Goal: Information Seeking & Learning: Learn about a topic

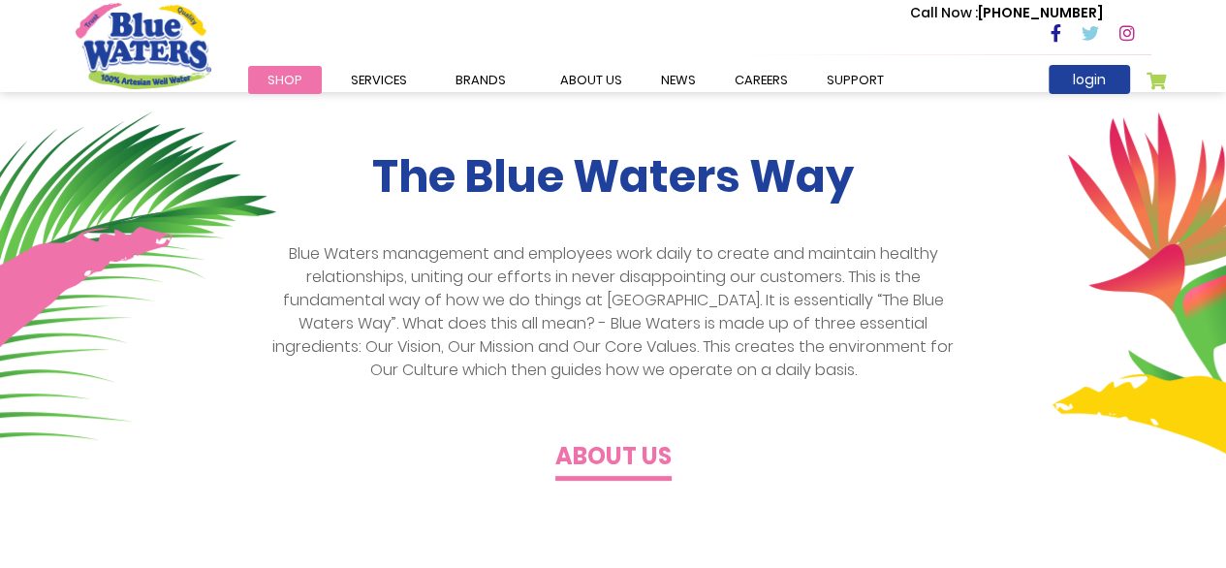
scroll to position [388, 0]
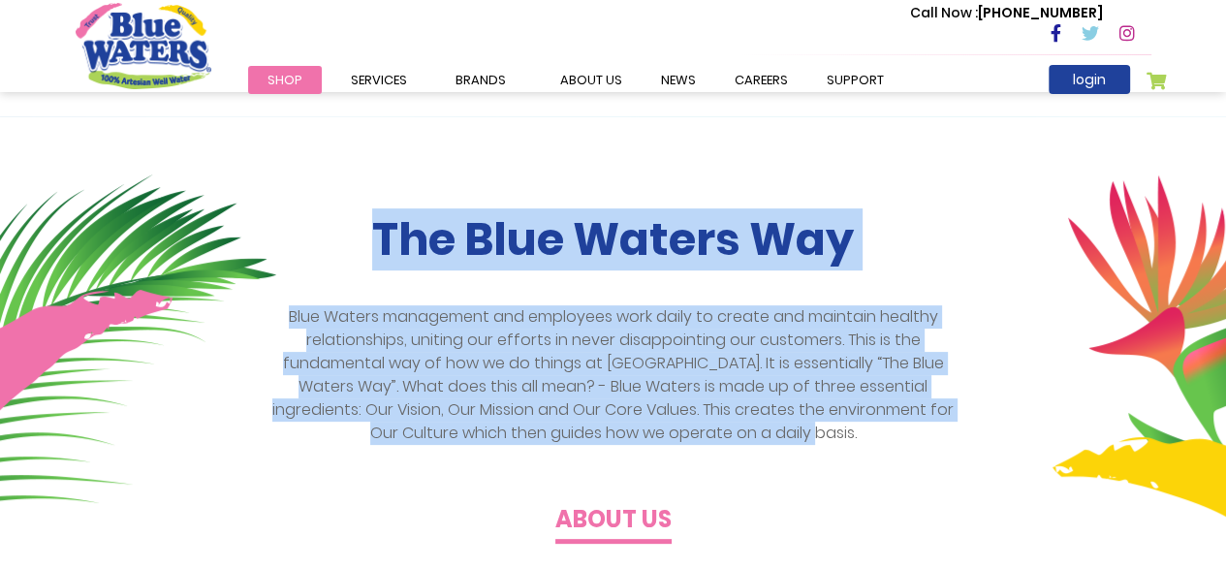
drag, startPoint x: 373, startPoint y: 235, endPoint x: 909, endPoint y: 431, distance: 570.8
click at [909, 431] on div "The Blue Waters Way Blue Waters management and employees work daily to create a…" at bounding box center [613, 373] width 1105 height 321
copy div "The Blue Waters Way Blue Waters management and employees work daily to create a…"
click at [121, 309] on img at bounding box center [138, 381] width 276 height 415
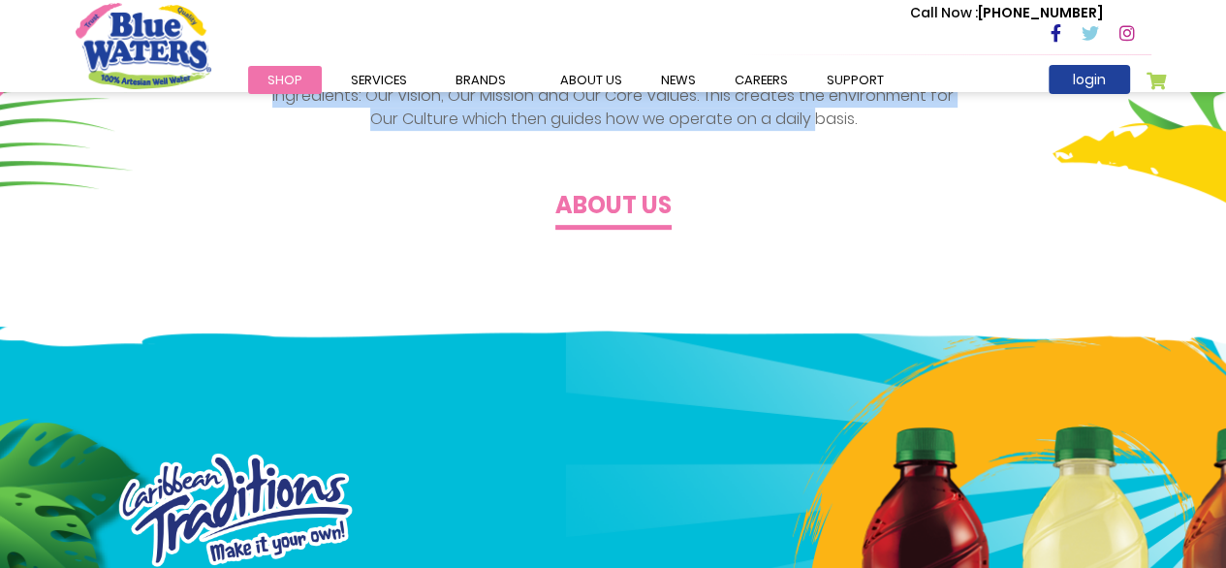
scroll to position [678, 0]
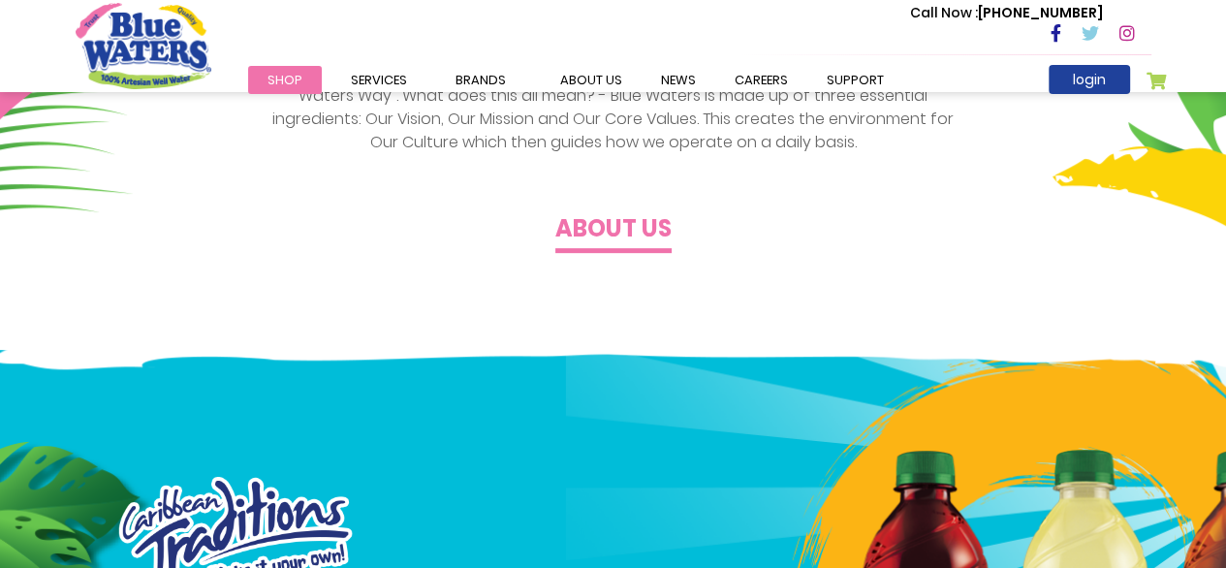
click at [581, 267] on div "The Blue Waters Way Blue Waters management and employees work daily to create a…" at bounding box center [613, 135] width 1226 height 427
drag, startPoint x: 550, startPoint y: 226, endPoint x: 760, endPoint y: 231, distance: 209.4
click at [760, 231] on div "The Blue Waters Way Blue Waters management and employees work daily to create a…" at bounding box center [613, 82] width 1105 height 321
copy h4 "About us"
click at [393, 270] on div "The Blue Waters Way Blue Waters management and employees work daily to create a…" at bounding box center [613, 135] width 1226 height 427
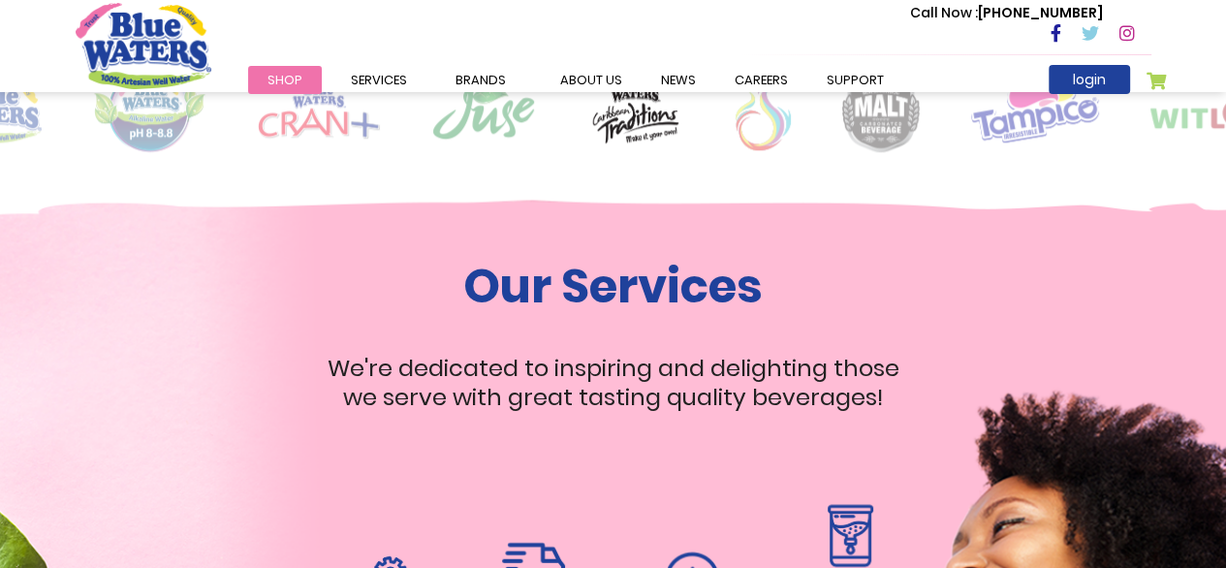
scroll to position [1647, 0]
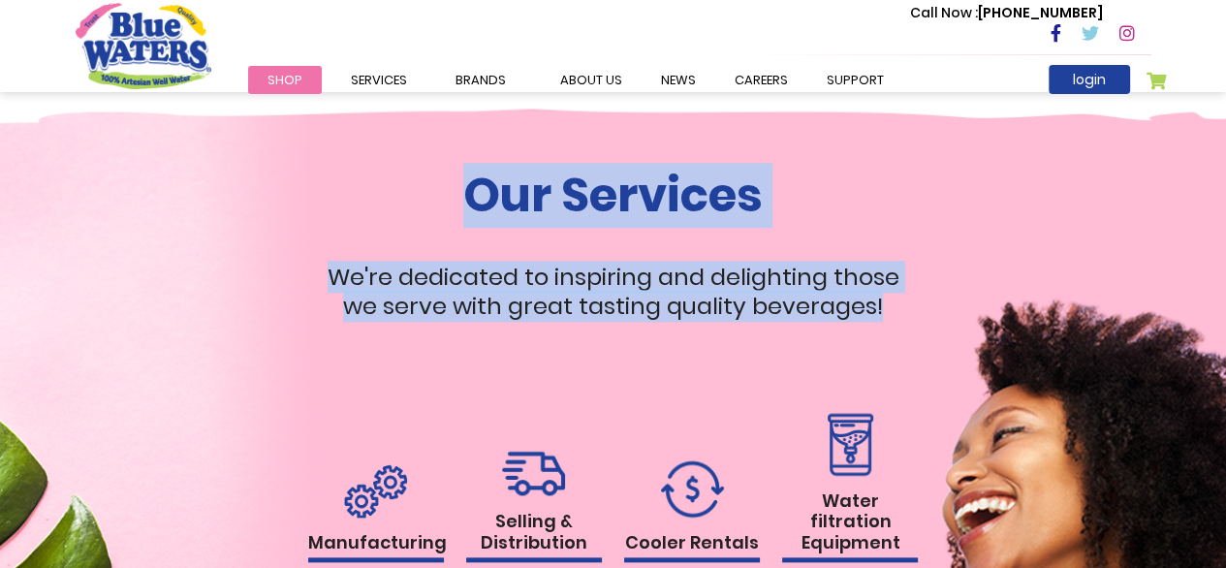
drag, startPoint x: 471, startPoint y: 216, endPoint x: 922, endPoint y: 336, distance: 466.4
click at [922, 336] on div "Our Services We're dedicated to inspiring and delighting those we serve with gr…" at bounding box center [613, 430] width 1105 height 525
copy div "Our Services We're dedicated to inspiring and delighting those we serve with gr…"
click at [105, 279] on div "Our Services We're dedicated to inspiring and delighting those we serve with gr…" at bounding box center [613, 430] width 1105 height 525
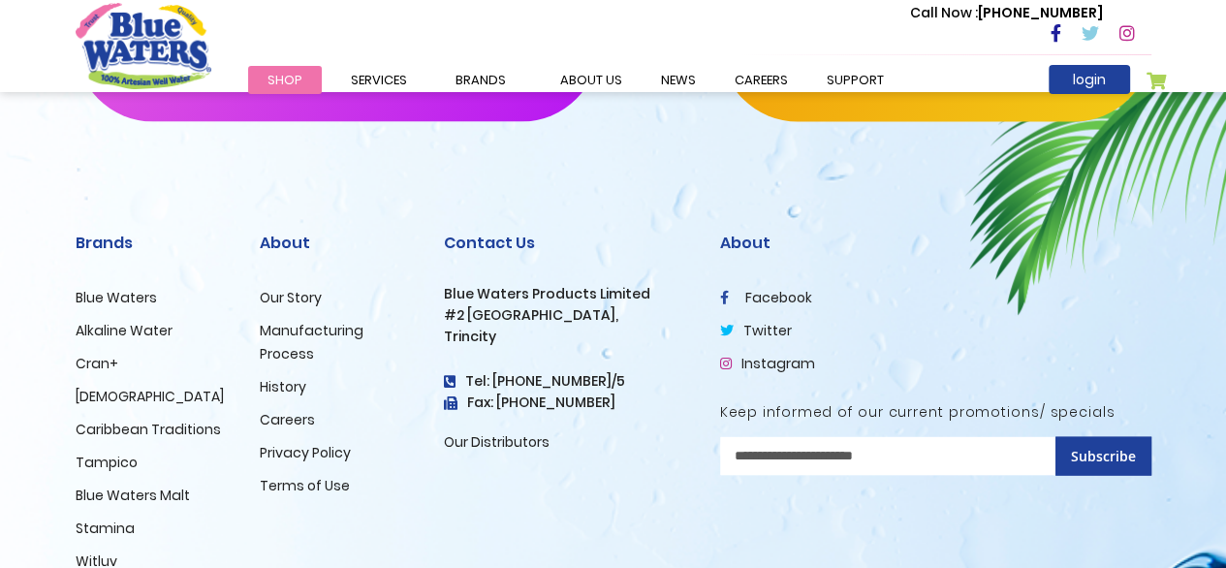
scroll to position [2778, 0]
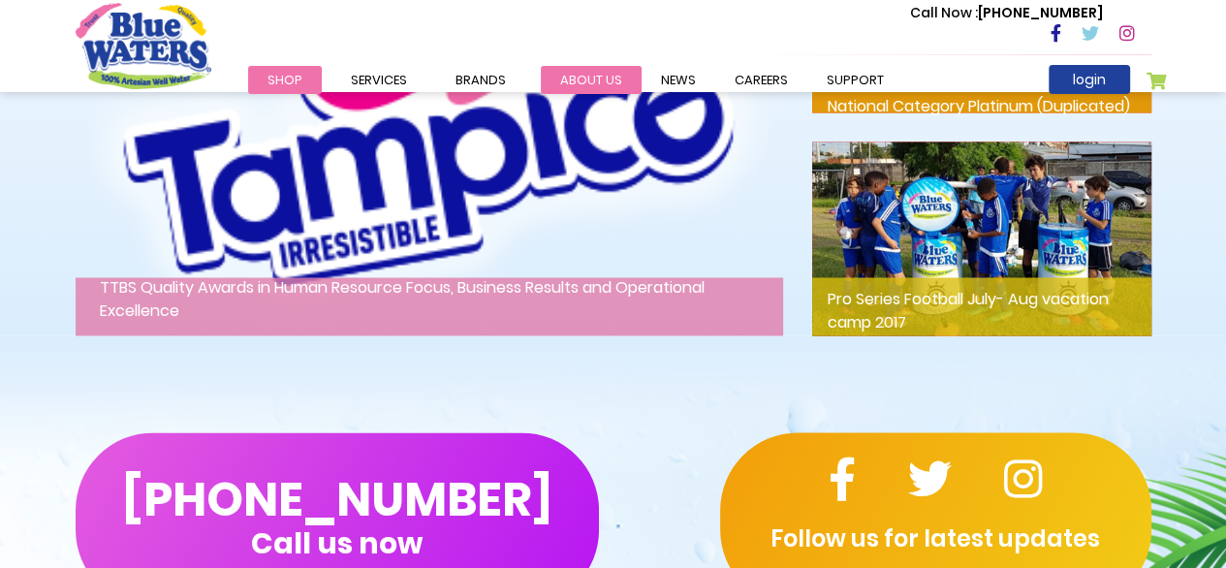
click at [571, 80] on link "about us" at bounding box center [591, 80] width 101 height 28
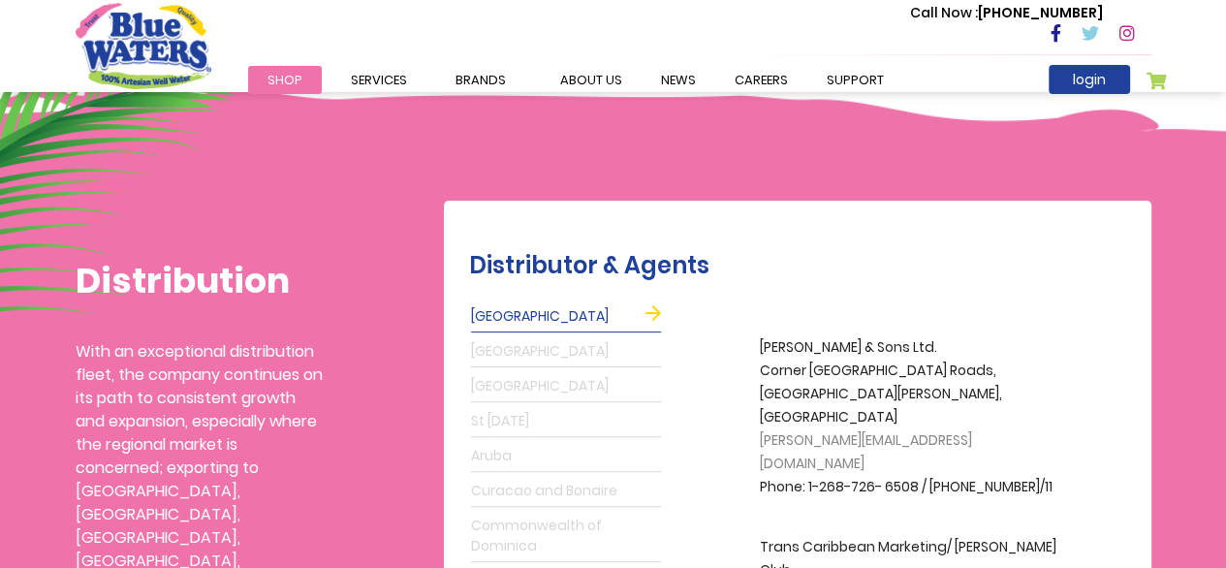
scroll to position [485, 0]
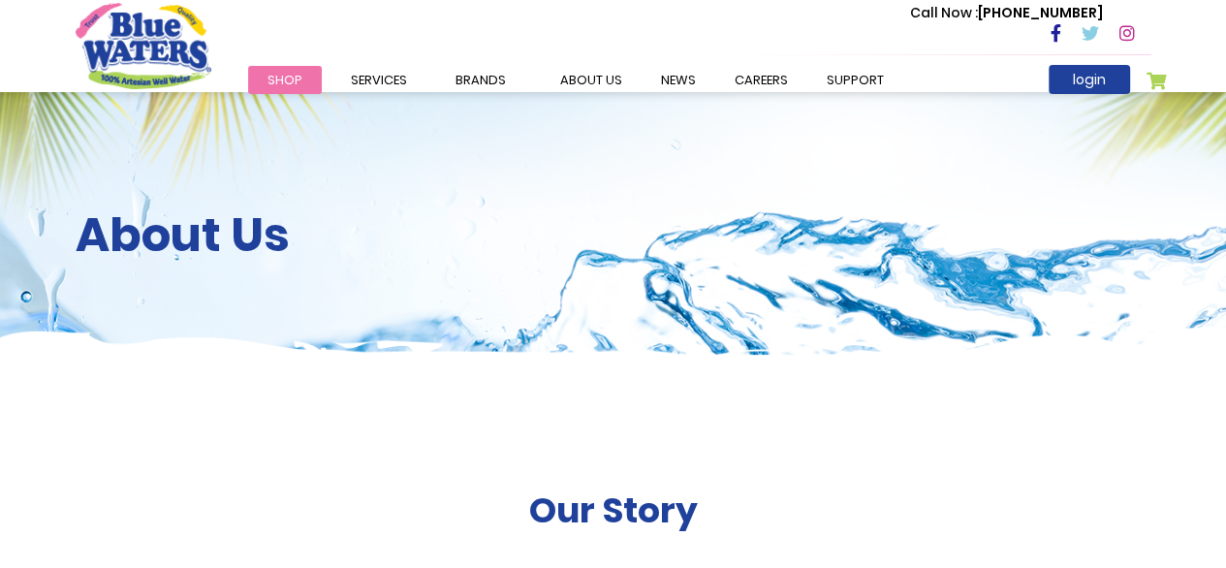
click at [770, 381] on div "About Us" at bounding box center [613, 237] width 1226 height 291
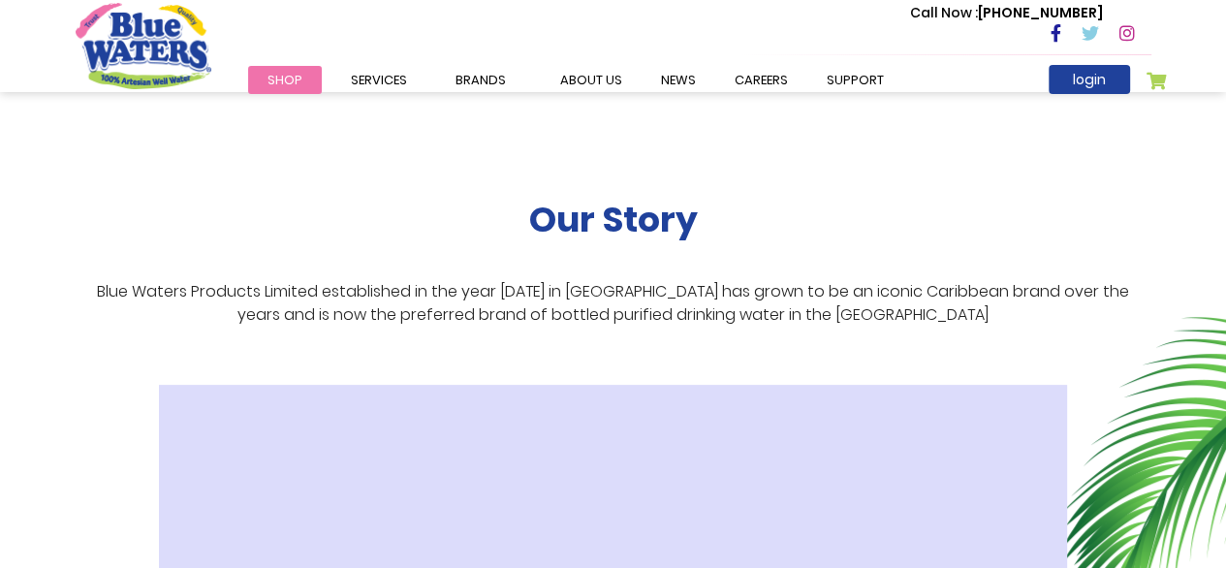
scroll to position [291, 0]
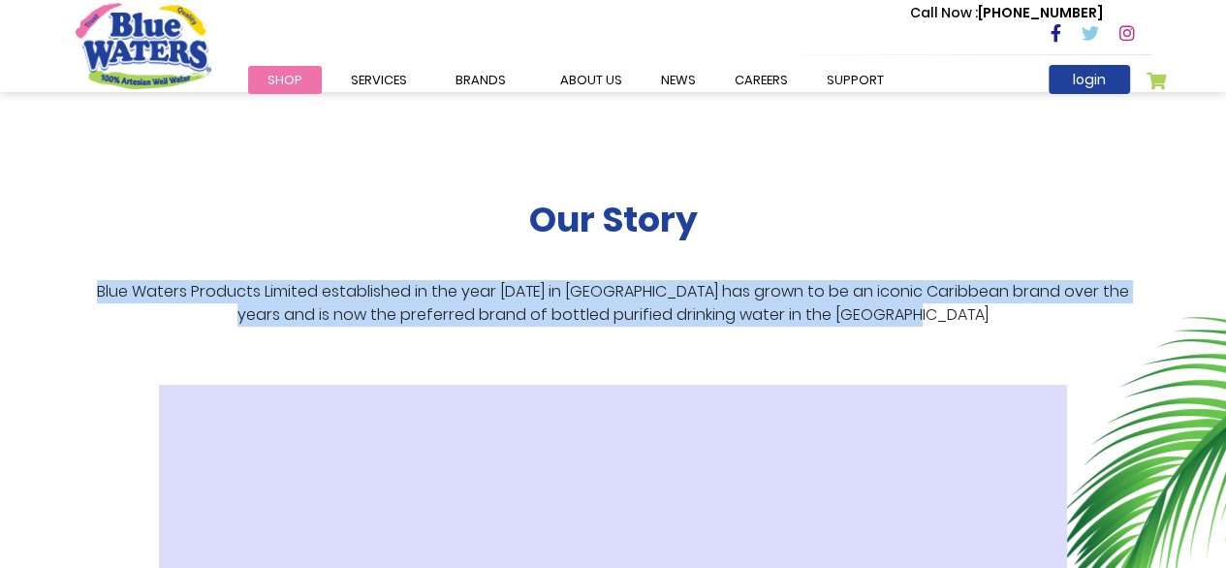
drag, startPoint x: 76, startPoint y: 290, endPoint x: 1052, endPoint y: 338, distance: 978.0
click at [1052, 338] on div "Our Story Blue Waters Products Limited established in the year 1999 in Trinidad…" at bounding box center [614, 533] width 1076 height 882
copy p "Blue Waters Products Limited established in the year [DATE] in [GEOGRAPHIC_DATA…"
click at [408, 251] on div "Our Story Blue Waters Products Limited established in the year 1999 in Trinidad…" at bounding box center [614, 533] width 1076 height 882
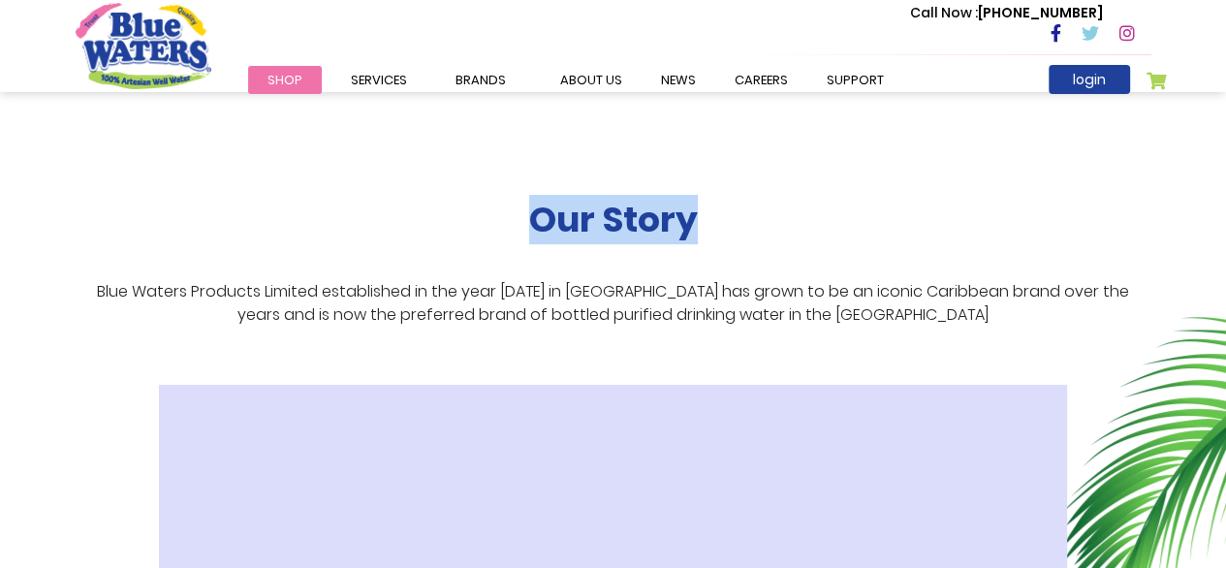
drag, startPoint x: 661, startPoint y: 233, endPoint x: 705, endPoint y: 186, distance: 64.4
click at [705, 186] on div "Our Story Blue Waters Products Limited established in the year 1999 in Trinidad…" at bounding box center [614, 533] width 1076 height 882
copy h2 "Our Story"
click at [0, 489] on div "Our Story Blue Waters Products Limited established in the year 1999 in Trinidad…" at bounding box center [613, 533] width 1226 height 882
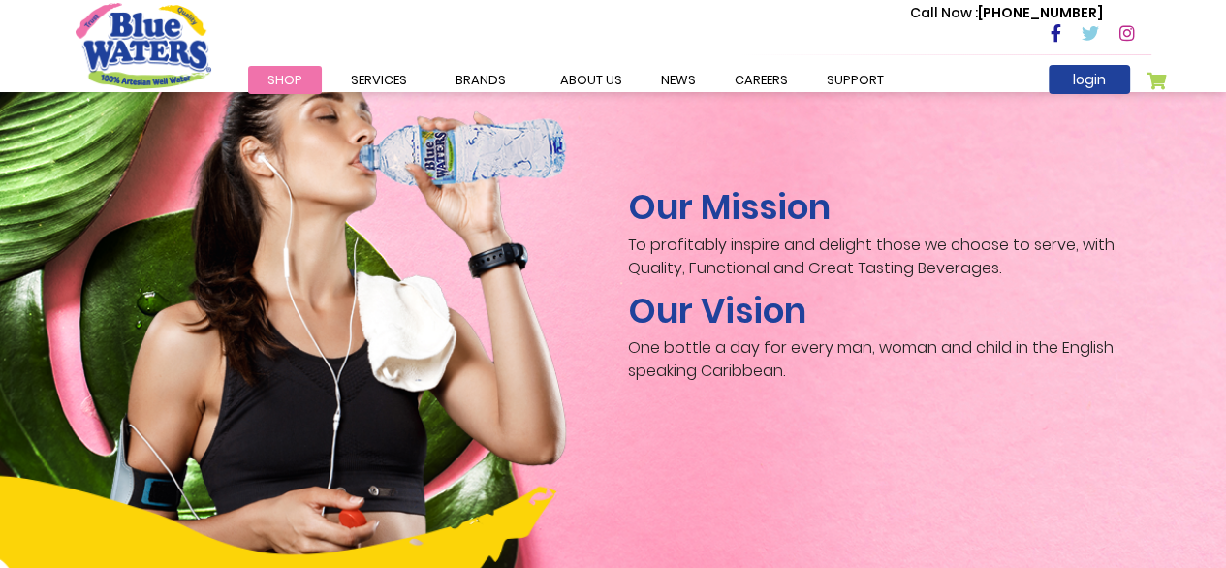
scroll to position [2907, 0]
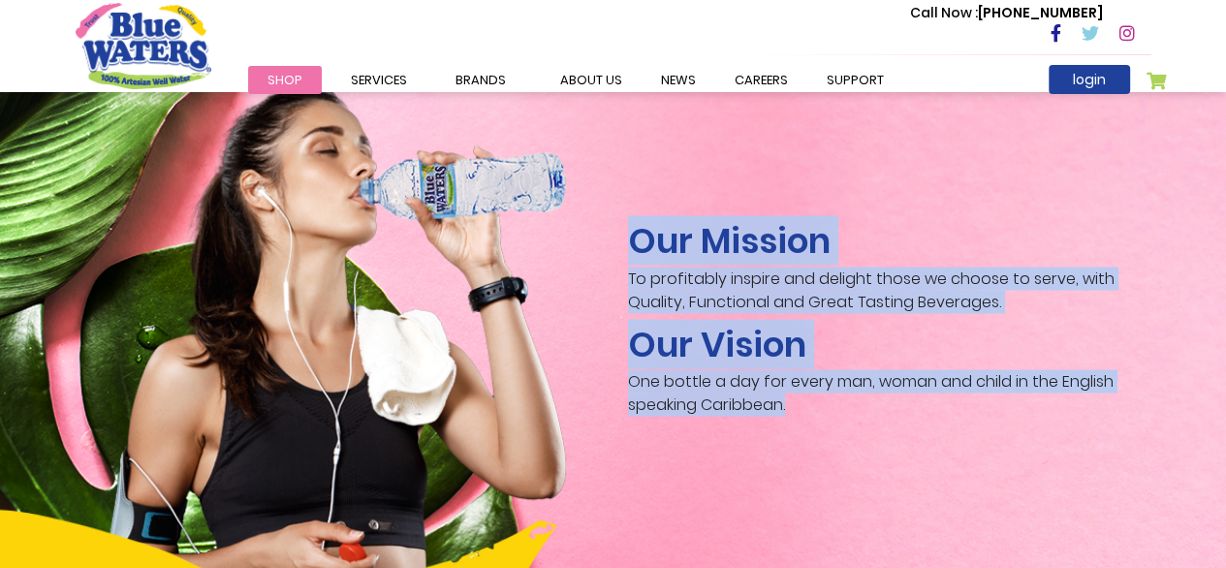
drag, startPoint x: 630, startPoint y: 217, endPoint x: 864, endPoint y: 397, distance: 295.8
click at [864, 397] on div "Our Mission To profitably inspire and delight those we choose to serve, with Qu…" at bounding box center [889, 321] width 552 height 205
copy div "Our Mission To profitably inspire and delight those we choose to serve, with Qu…"
click at [493, 339] on div "Our Mission To profitably inspire and delight those we choose to serve, with Qu…" at bounding box center [613, 321] width 1105 height 205
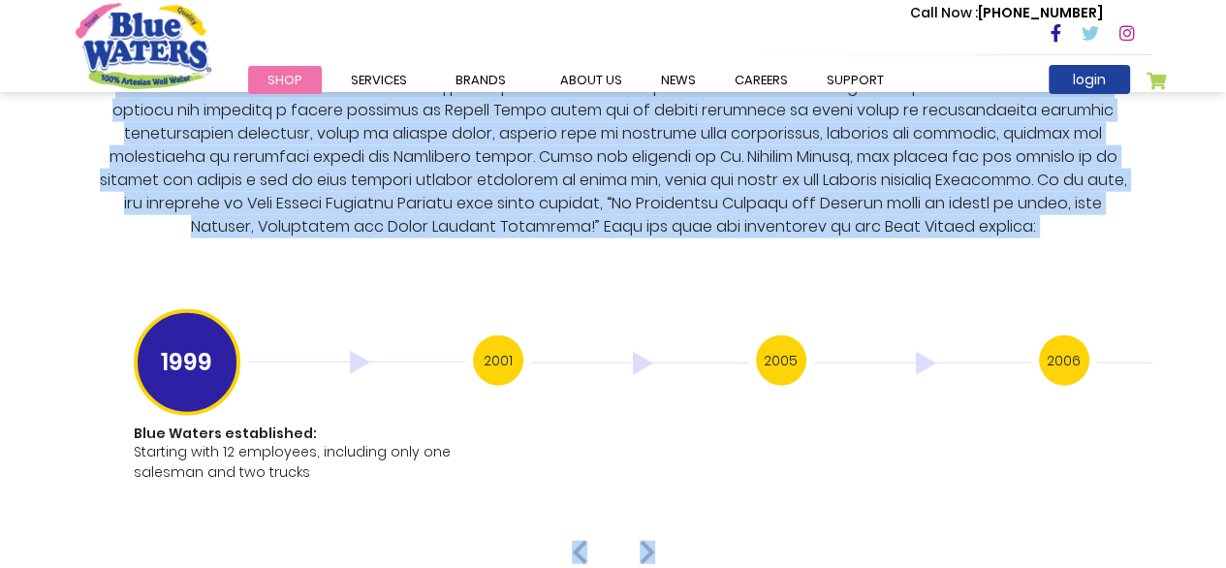
scroll to position [3753, 0]
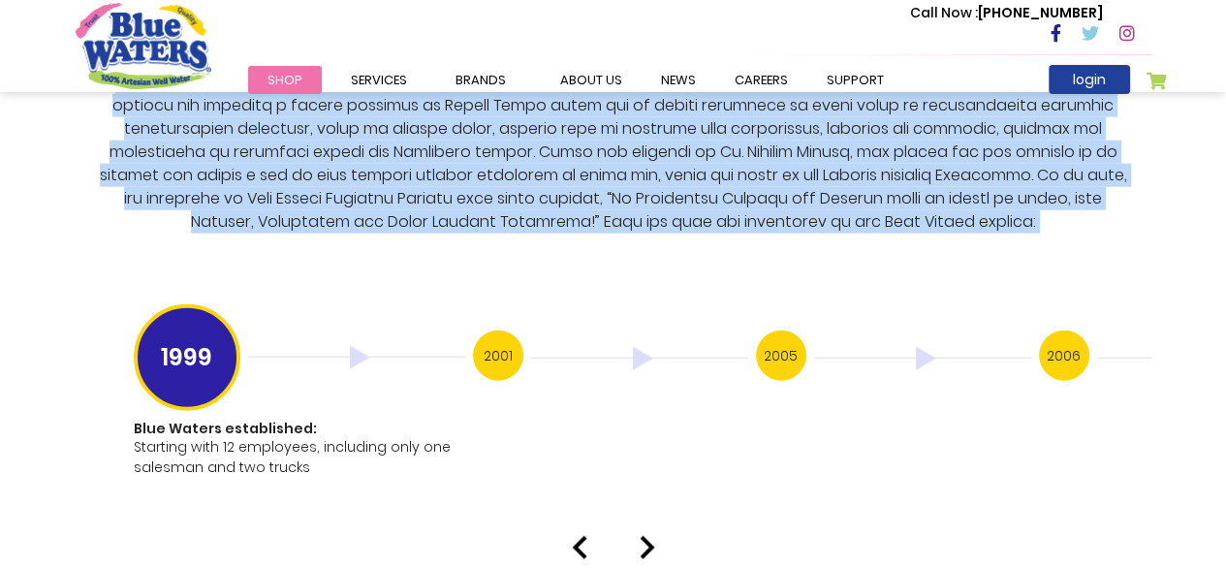
drag, startPoint x: 512, startPoint y: 285, endPoint x: 1023, endPoint y: 231, distance: 514.5
click at [1023, 231] on div "Our History 1999 Blue Waters established: Starting with 12 employees, including…" at bounding box center [614, 207] width 1076 height 560
copy div "Our History Blue Waters Products Limited established in the year 1999 in Trinid…"
click at [509, 338] on h3 "2001" at bounding box center [498, 355] width 50 height 50
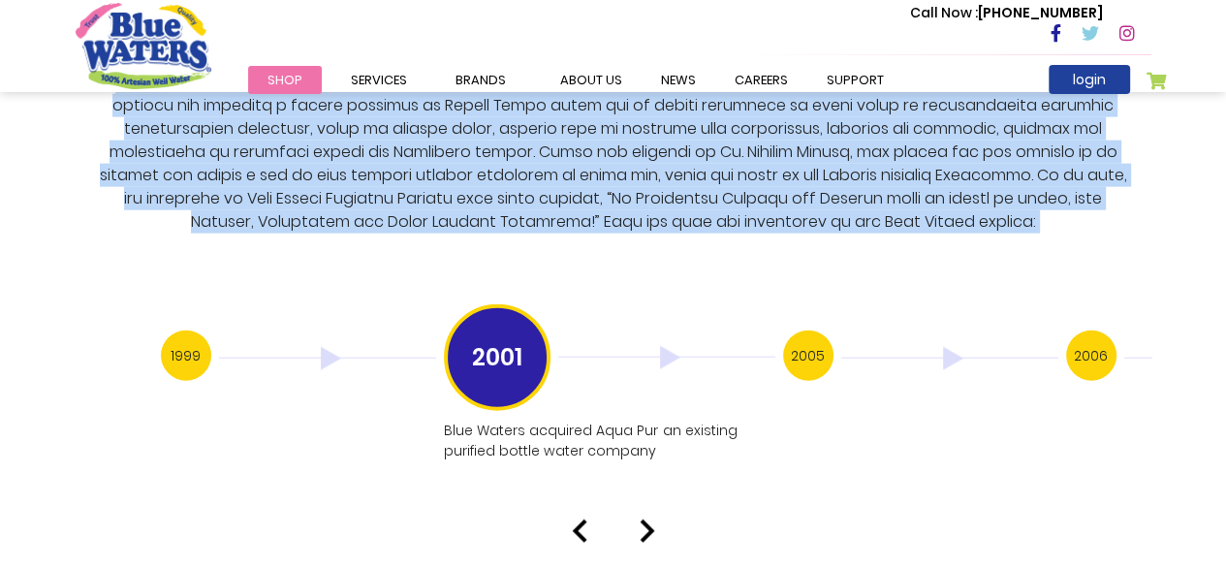
click at [653, 519] on img at bounding box center [648, 530] width 16 height 23
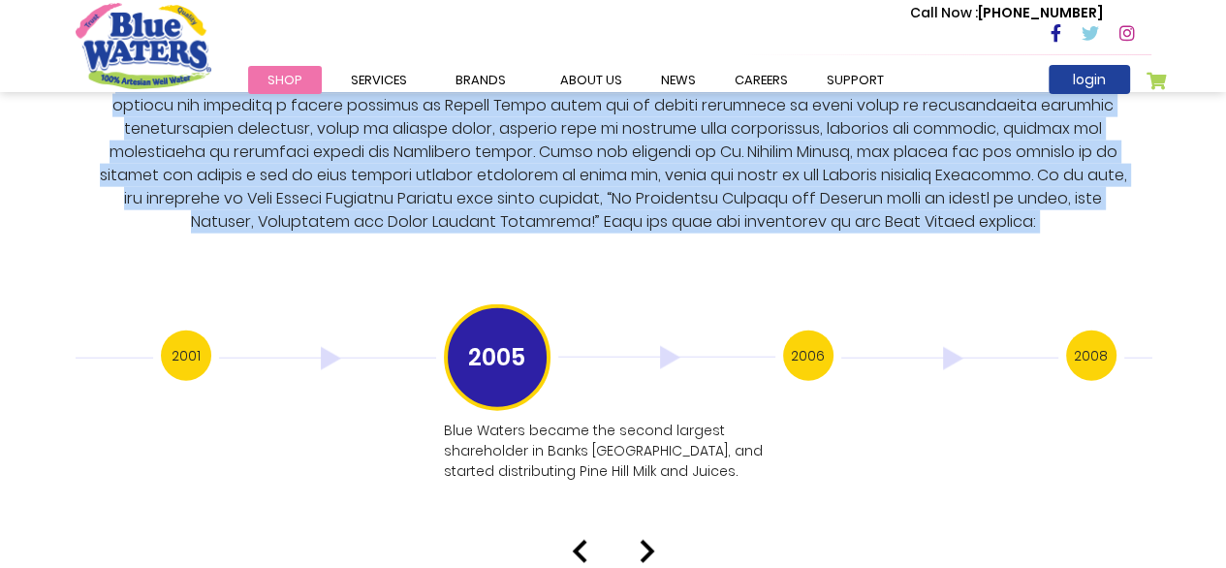
click at [648, 540] on img at bounding box center [648, 551] width 16 height 23
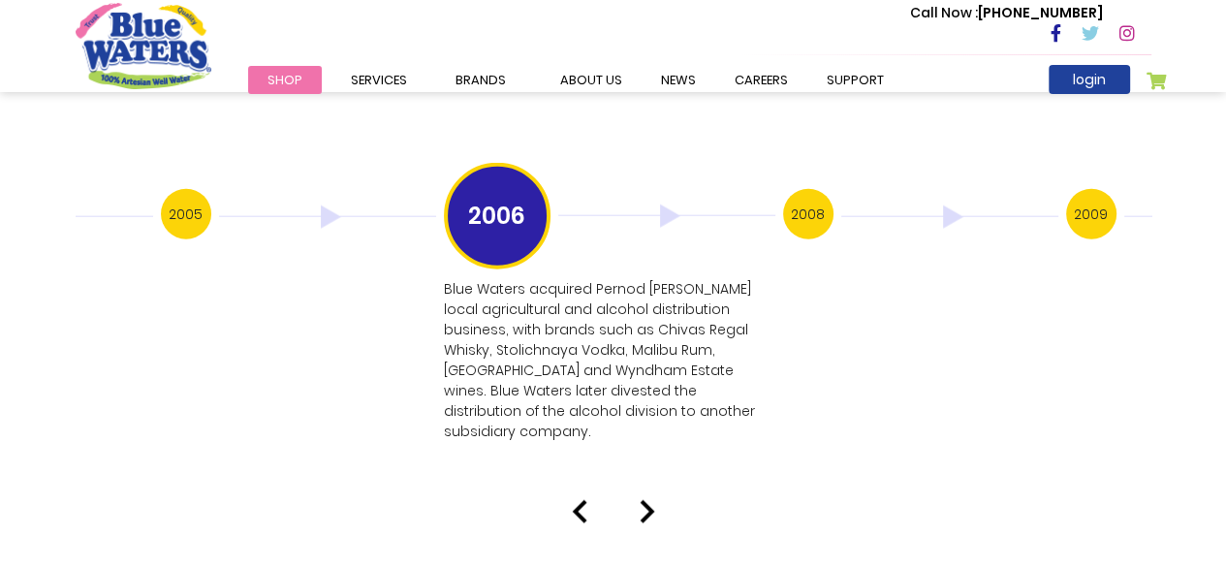
scroll to position [3850, 0]
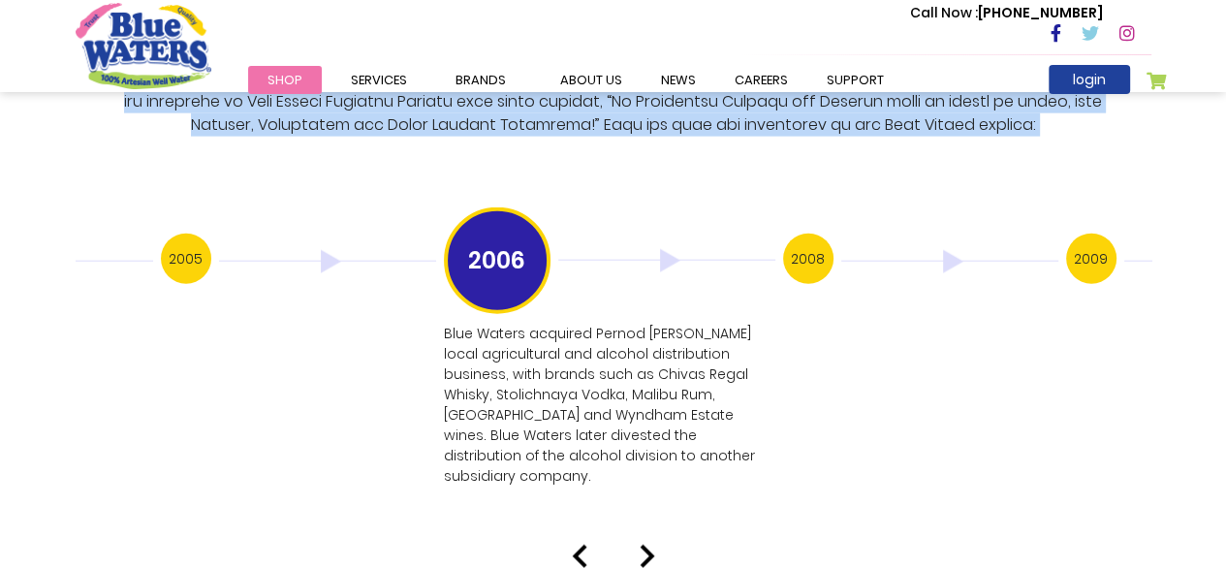
click at [645, 545] on img at bounding box center [648, 556] width 16 height 23
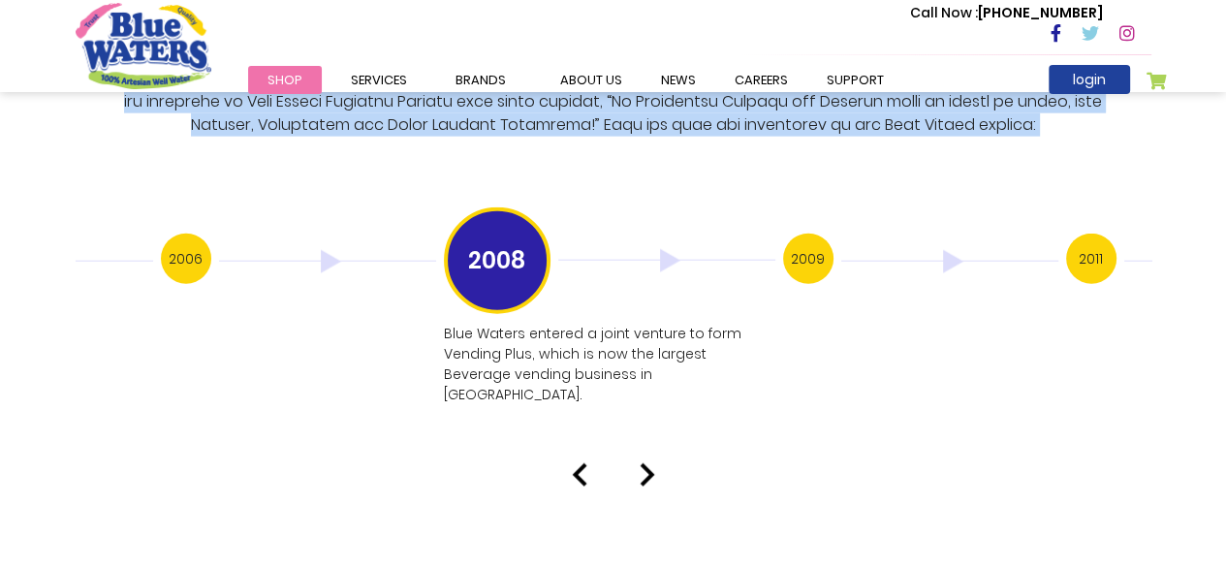
click at [646, 463] on img at bounding box center [648, 474] width 16 height 23
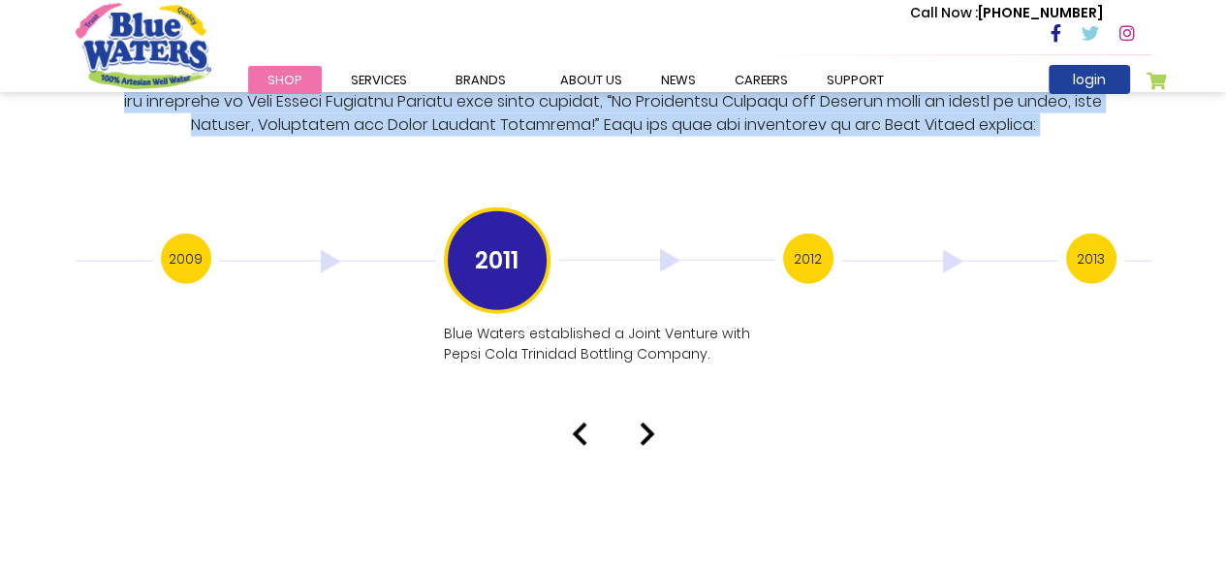
click at [646, 423] on img at bounding box center [648, 434] width 16 height 23
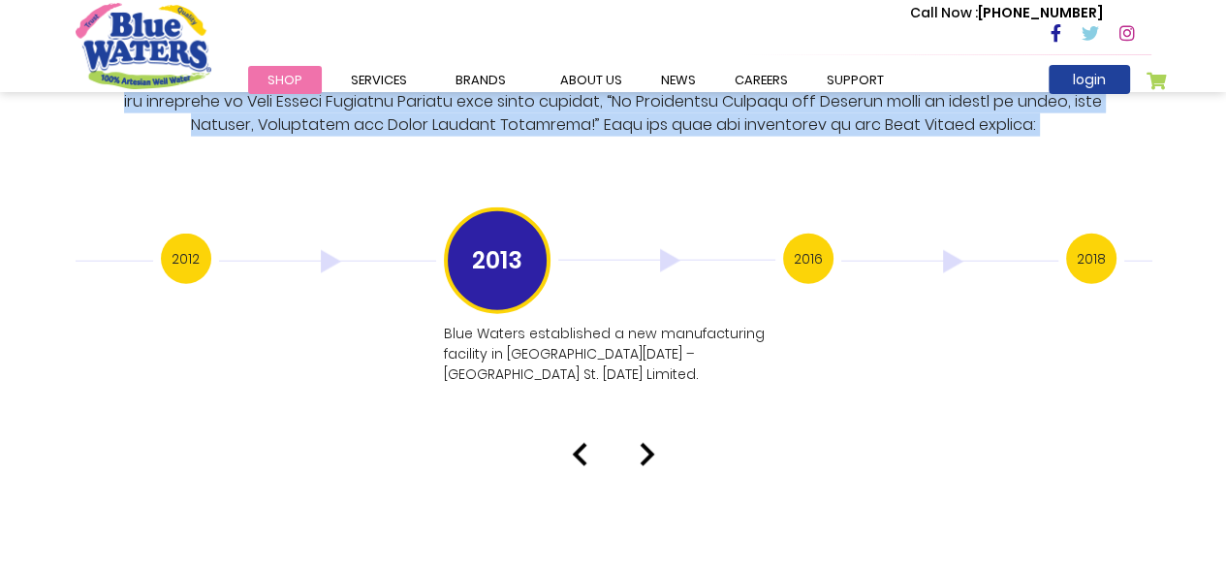
click at [0, 310] on div "Our History 1999 Blue Waters established: Starting with 12 employees, including…" at bounding box center [613, 76] width 1226 height 780
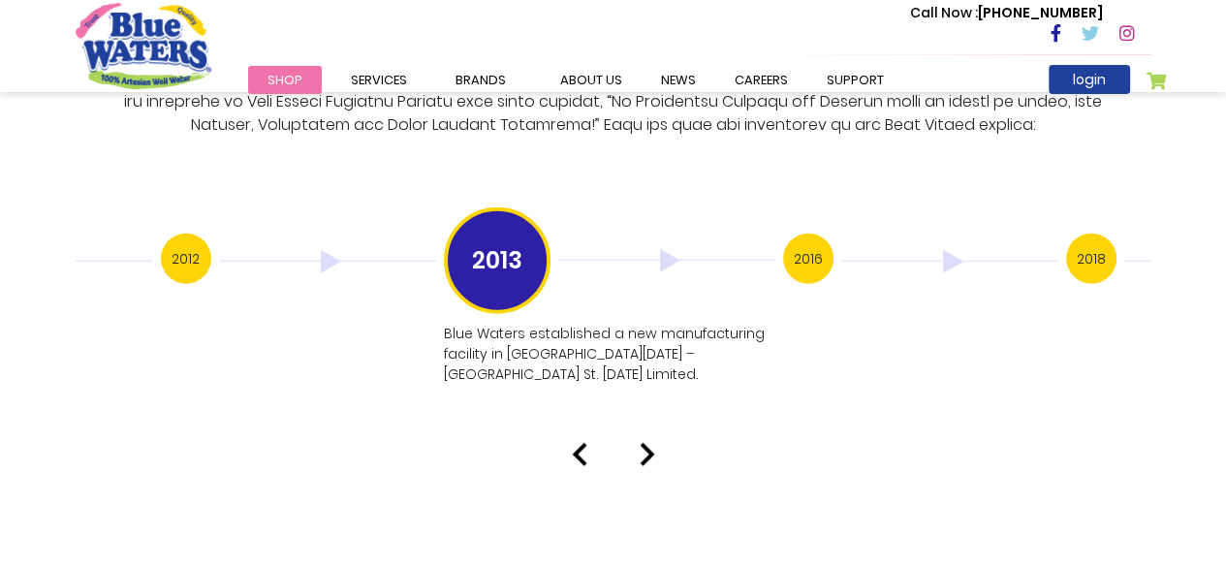
click at [643, 443] on img at bounding box center [648, 454] width 16 height 23
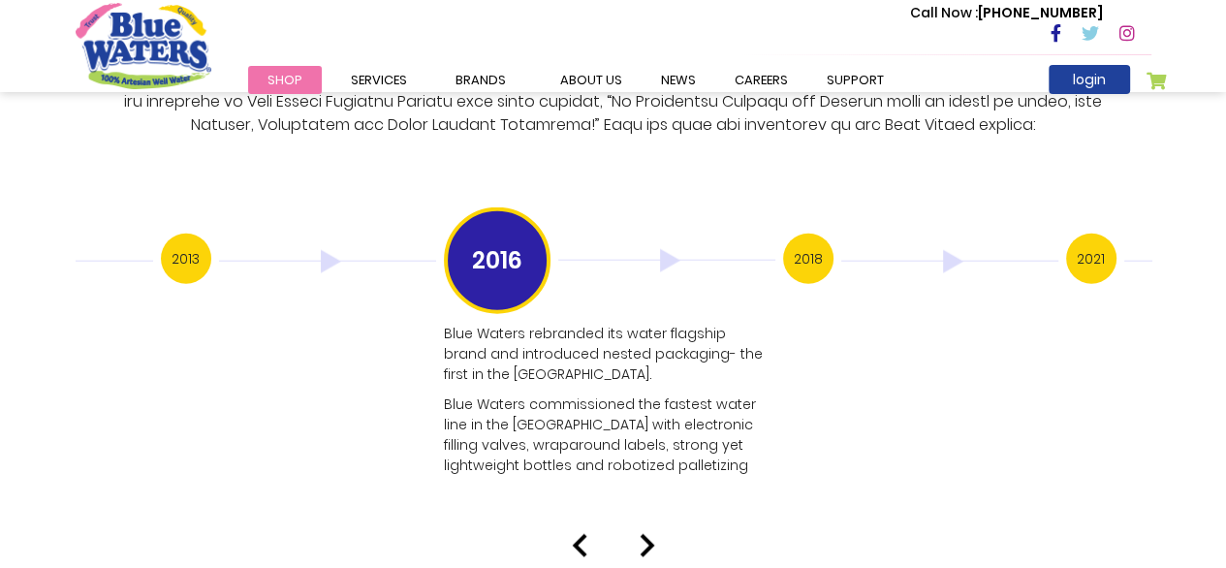
click at [642, 534] on img at bounding box center [648, 545] width 16 height 23
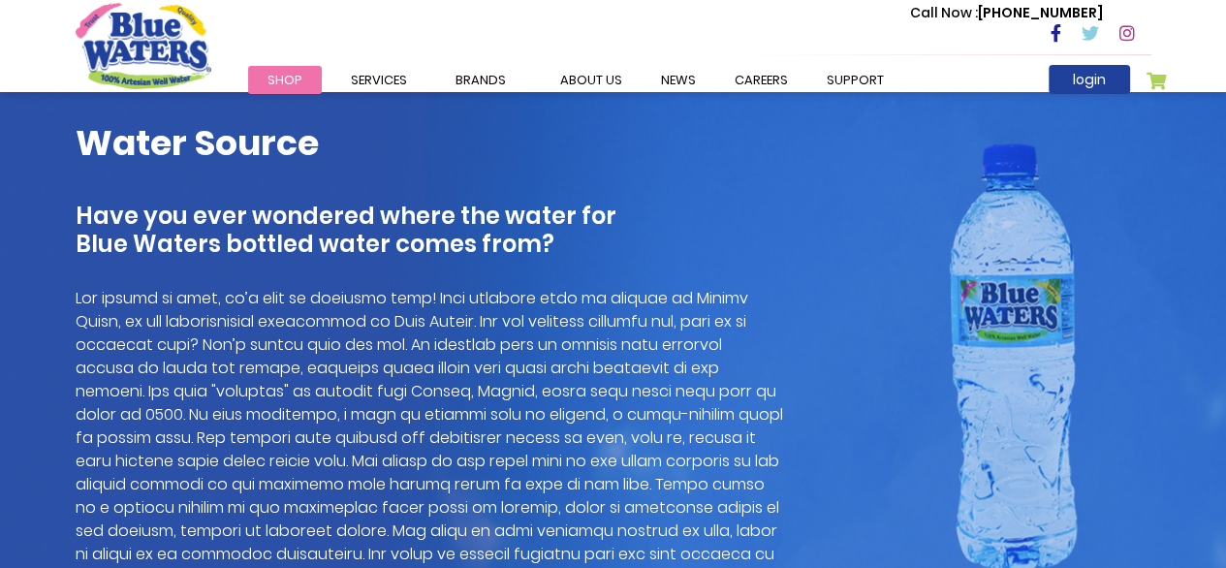
scroll to position [1427, 0]
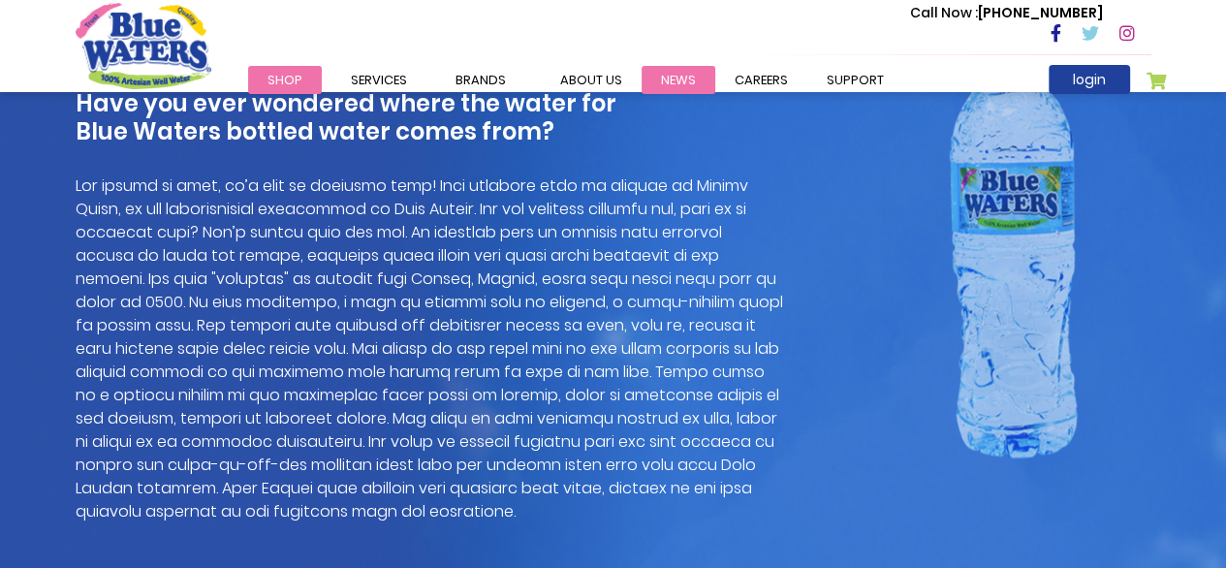
click at [691, 78] on link "News" at bounding box center [679, 80] width 74 height 28
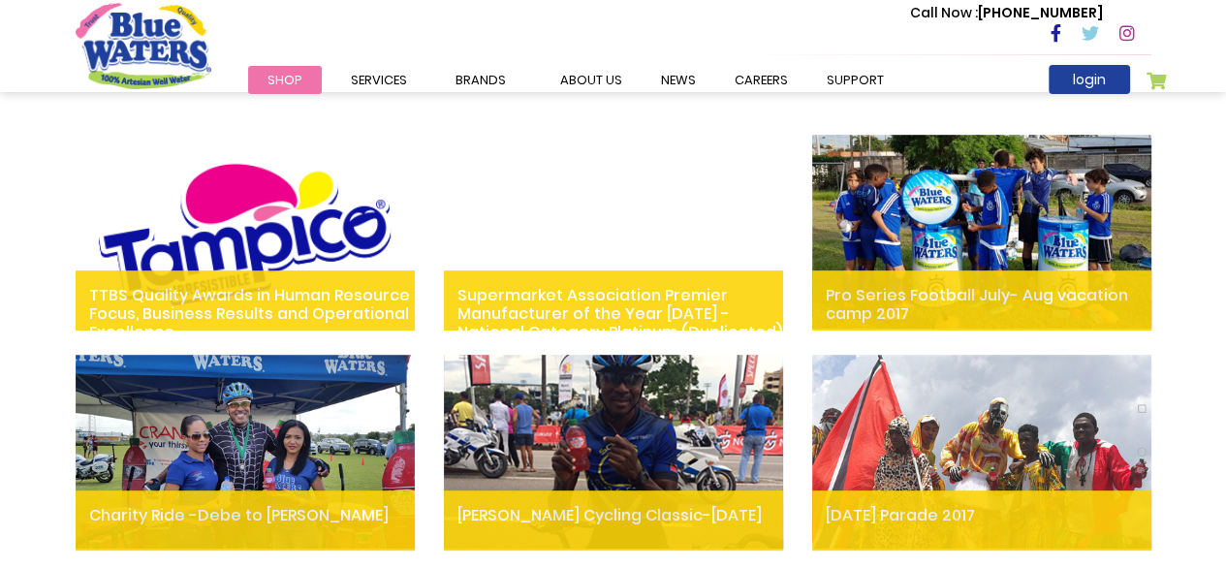
scroll to position [678, 0]
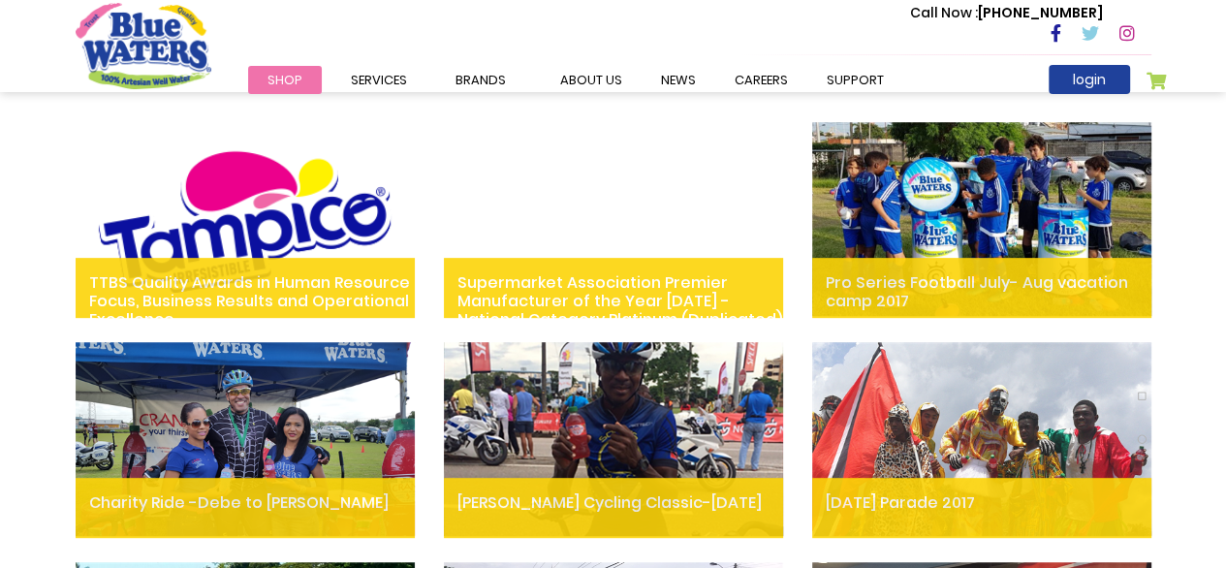
click at [38, 439] on div "TTBS Quality Awards in Human Resource Focus, Business Results and Operational E…" at bounding box center [613, 513] width 1226 height 976
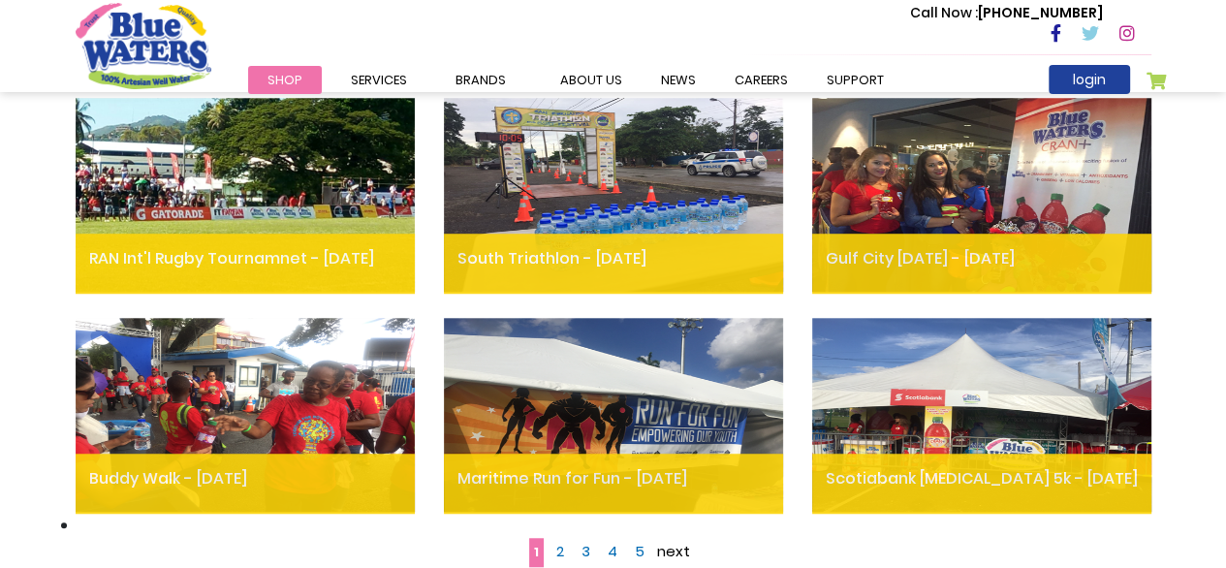
scroll to position [1357, 0]
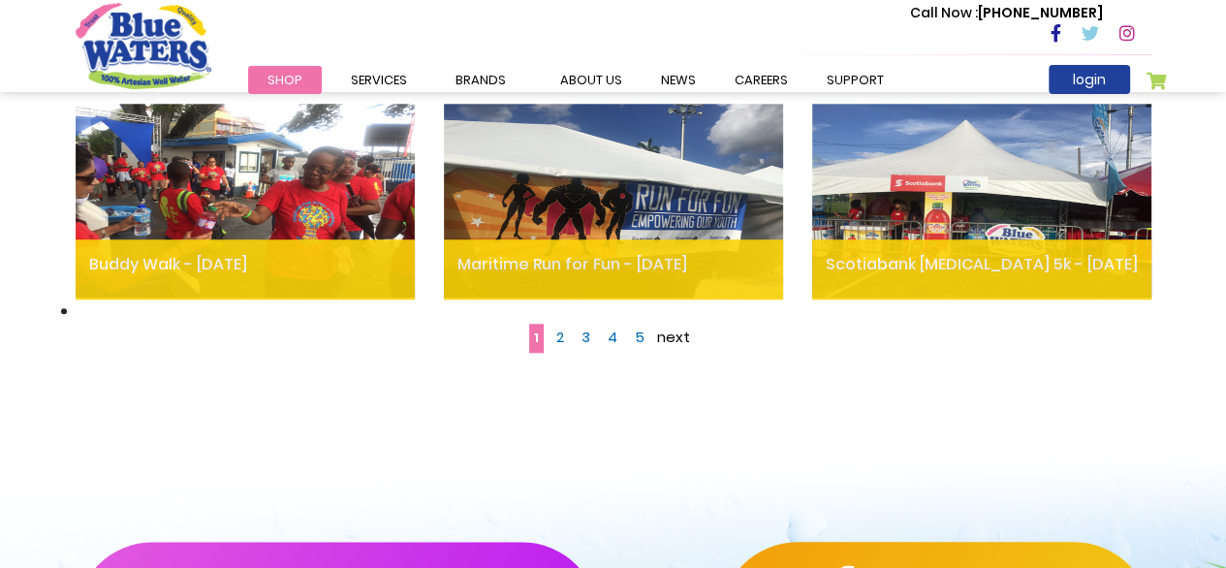
click at [566, 337] on link "Page 2" at bounding box center [559, 337] width 17 height 29
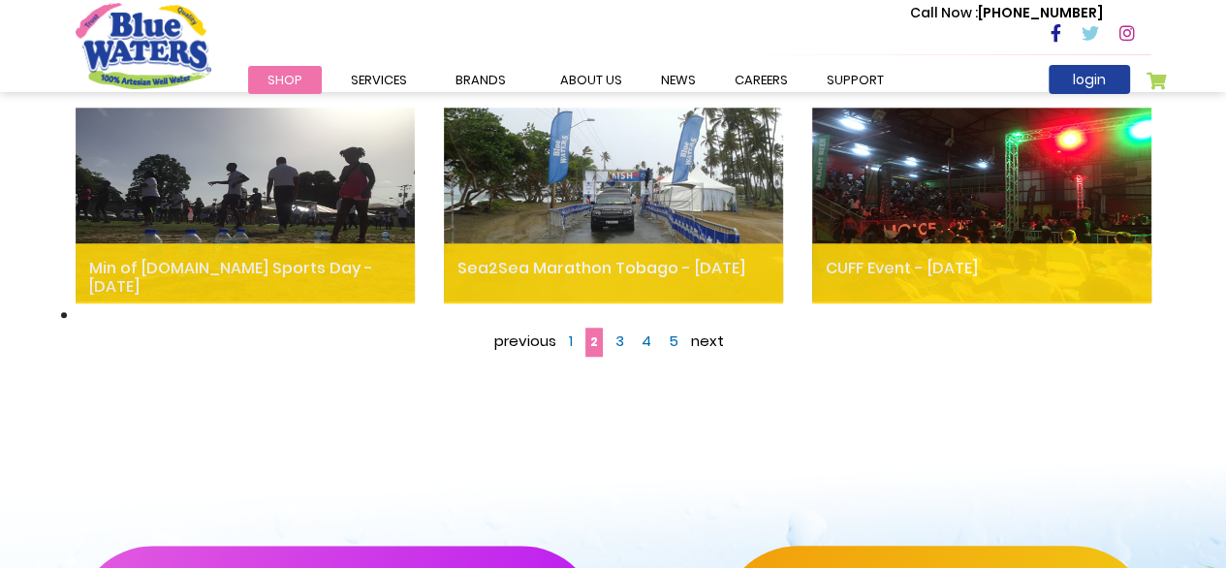
scroll to position [1357, 0]
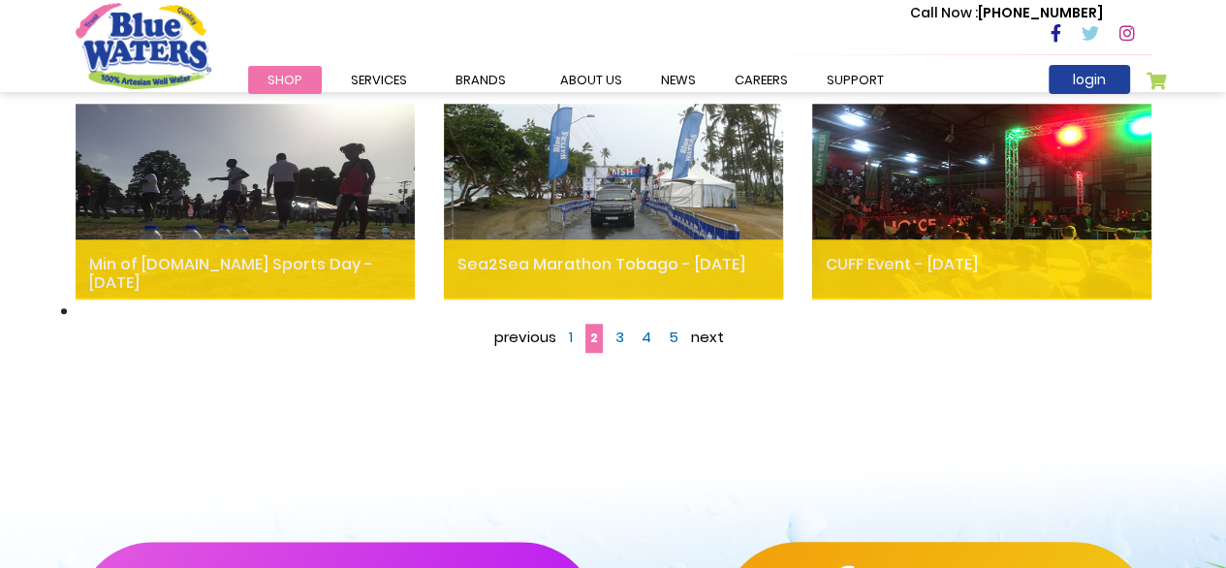
click at [651, 334] on link "Page 4" at bounding box center [646, 337] width 19 height 29
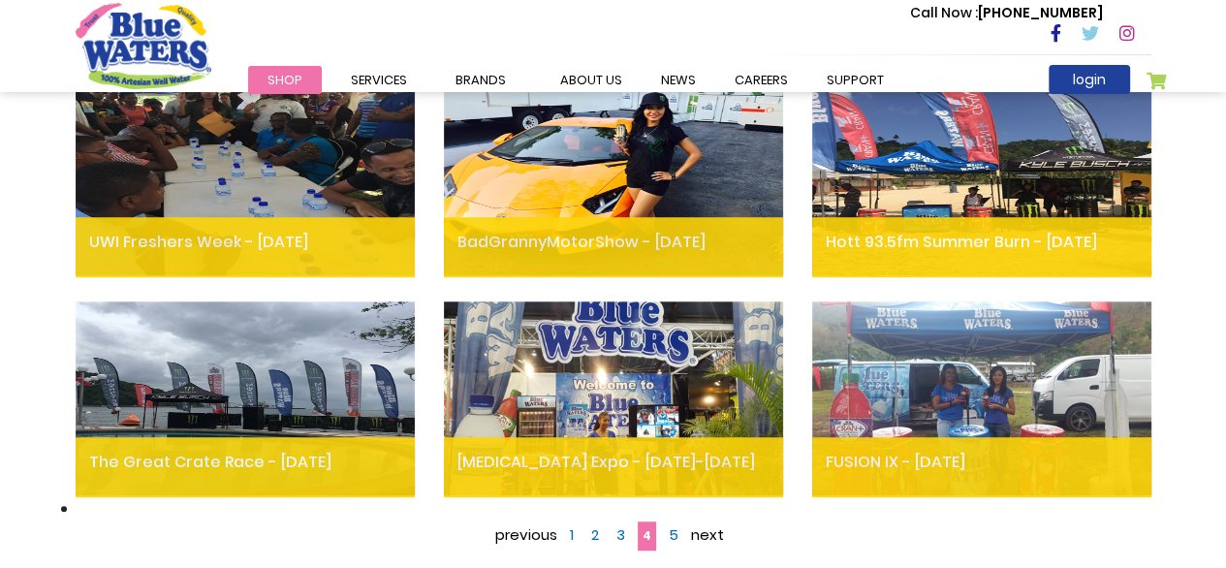
scroll to position [1163, 0]
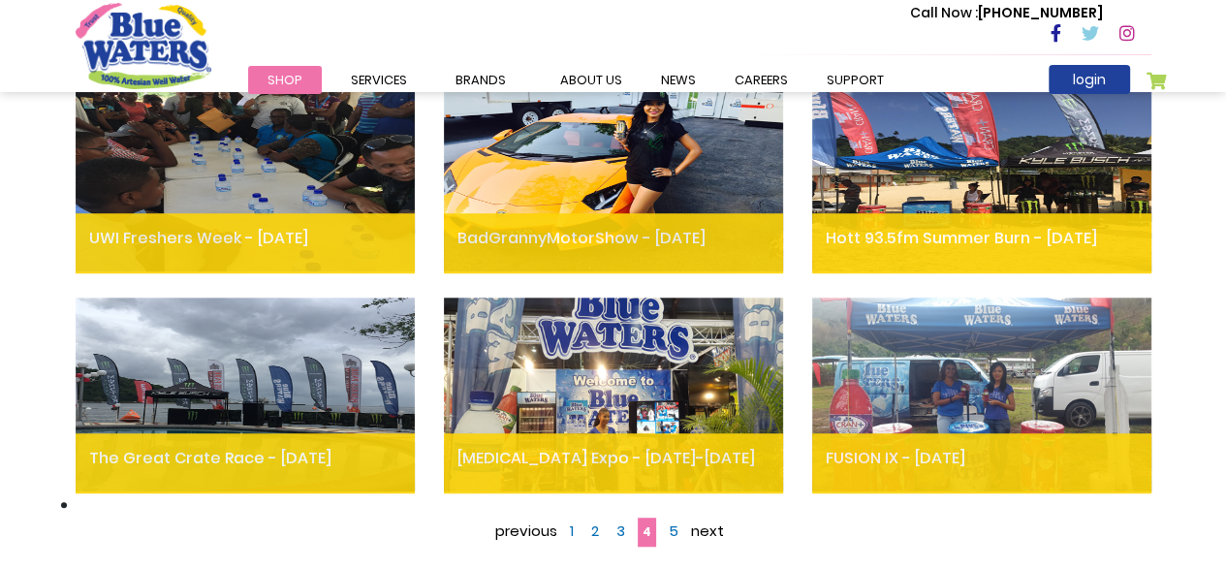
click at [678, 527] on link "Page 5" at bounding box center [673, 531] width 19 height 29
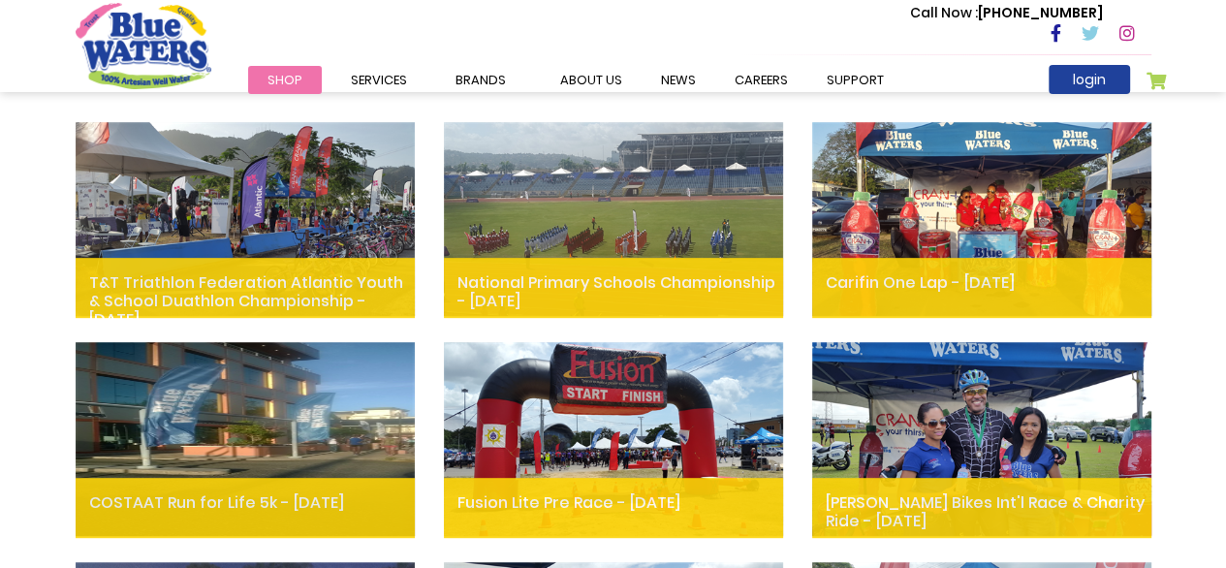
scroll to position [1454, 0]
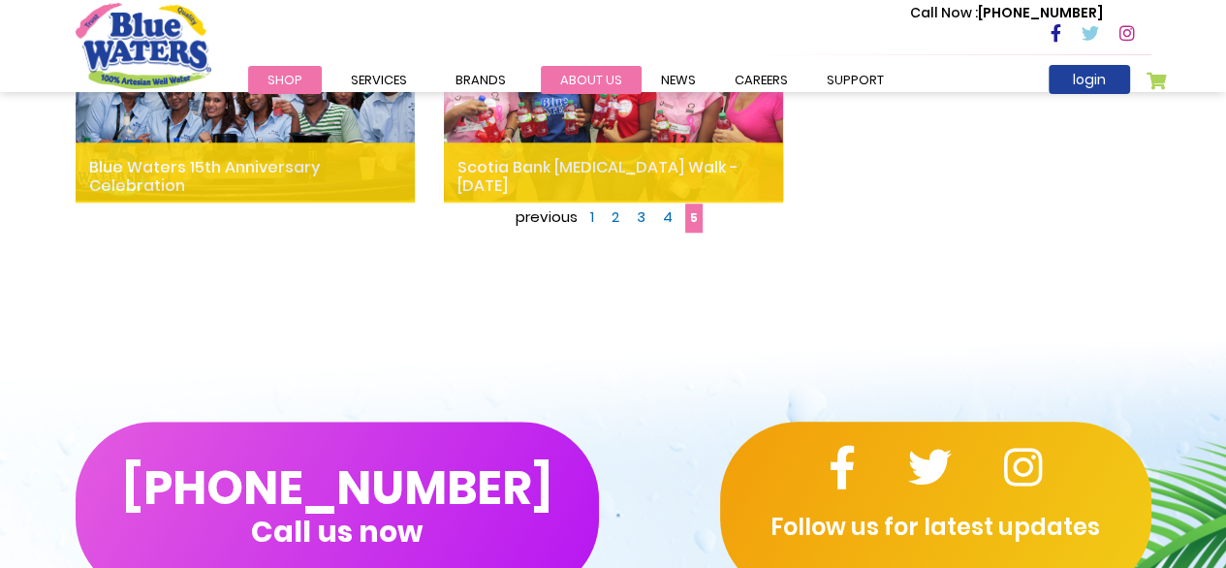
click at [583, 75] on link "about us" at bounding box center [591, 80] width 101 height 28
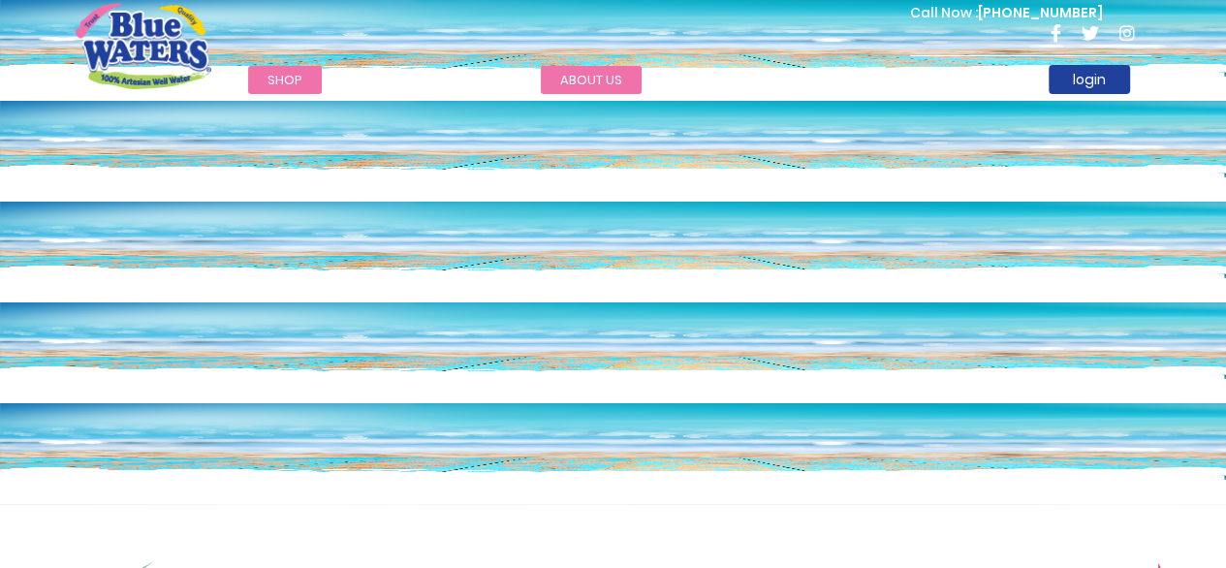
click at [580, 76] on link "about us" at bounding box center [591, 80] width 101 height 28
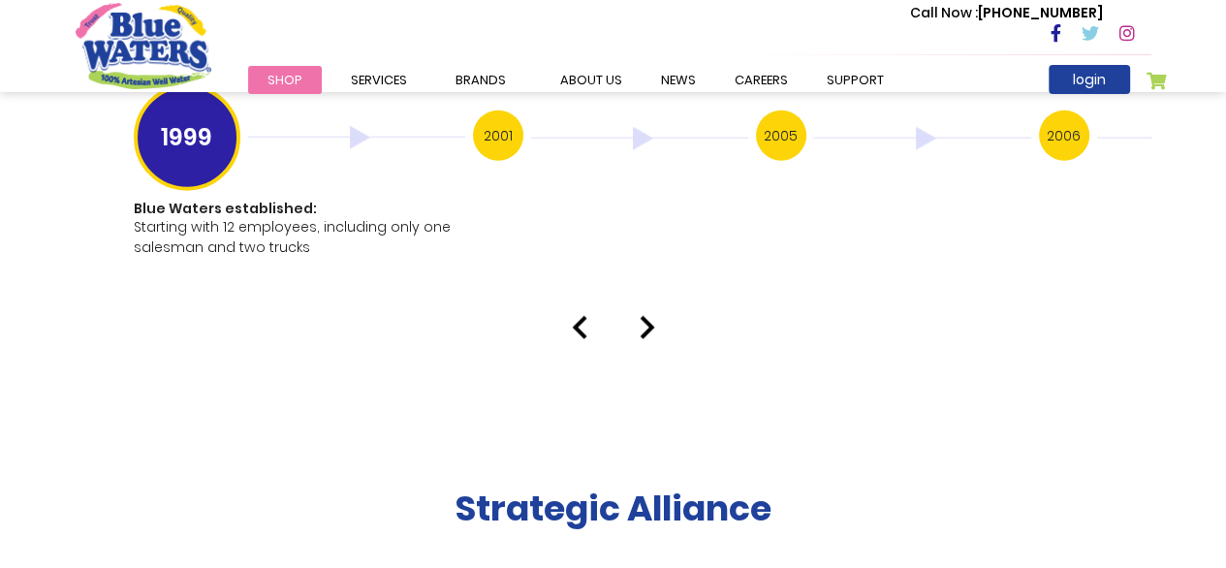
scroll to position [3876, 0]
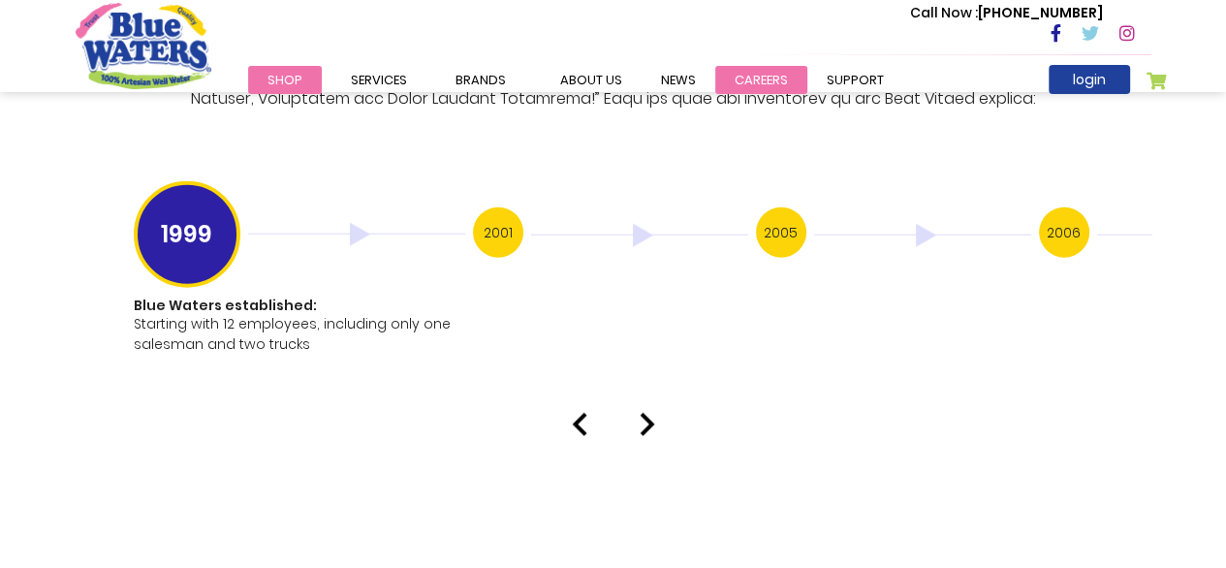
click at [767, 78] on link "careers" at bounding box center [761, 80] width 92 height 28
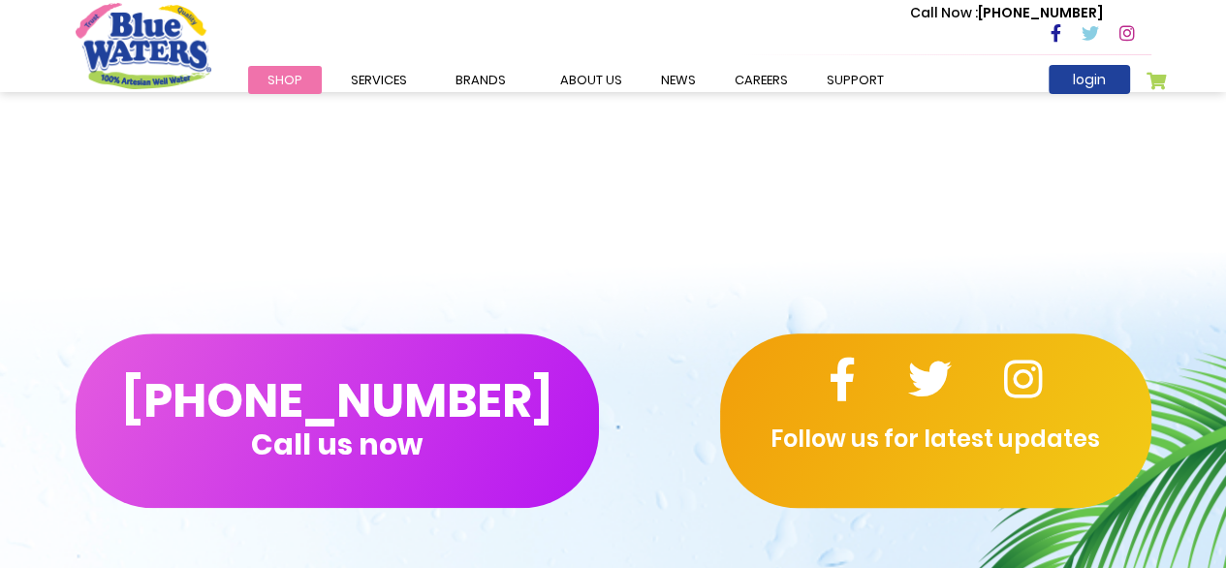
scroll to position [2116, 0]
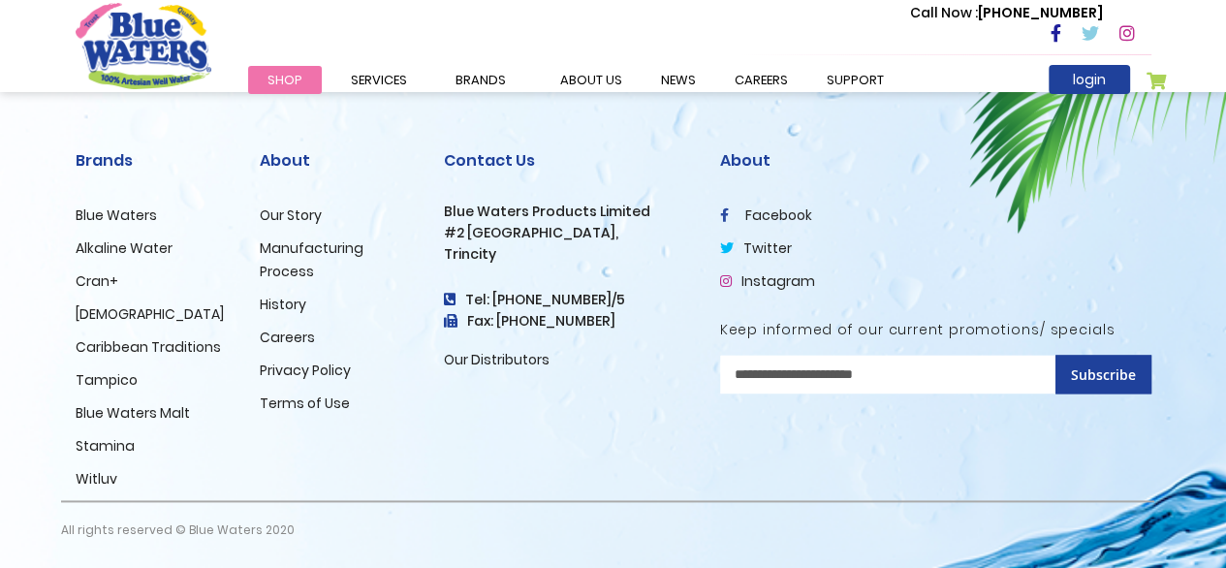
click at [117, 523] on p "All rights reserved © Blue Waters 2020" at bounding box center [178, 530] width 234 height 56
drag, startPoint x: 178, startPoint y: 527, endPoint x: 427, endPoint y: 533, distance: 249.1
click at [427, 533] on div "Brands Blue Waters Alkaline Water Cran+ Juse Caribbean Traditions Tampico Blue …" at bounding box center [613, 342] width 1105 height 451
click at [201, 494] on div "Brands Blue Waters Alkaline Water Cran+ Juse Caribbean Traditions Tampico Blue …" at bounding box center [153, 308] width 184 height 383
drag, startPoint x: 179, startPoint y: 528, endPoint x: 302, endPoint y: 537, distance: 123.4
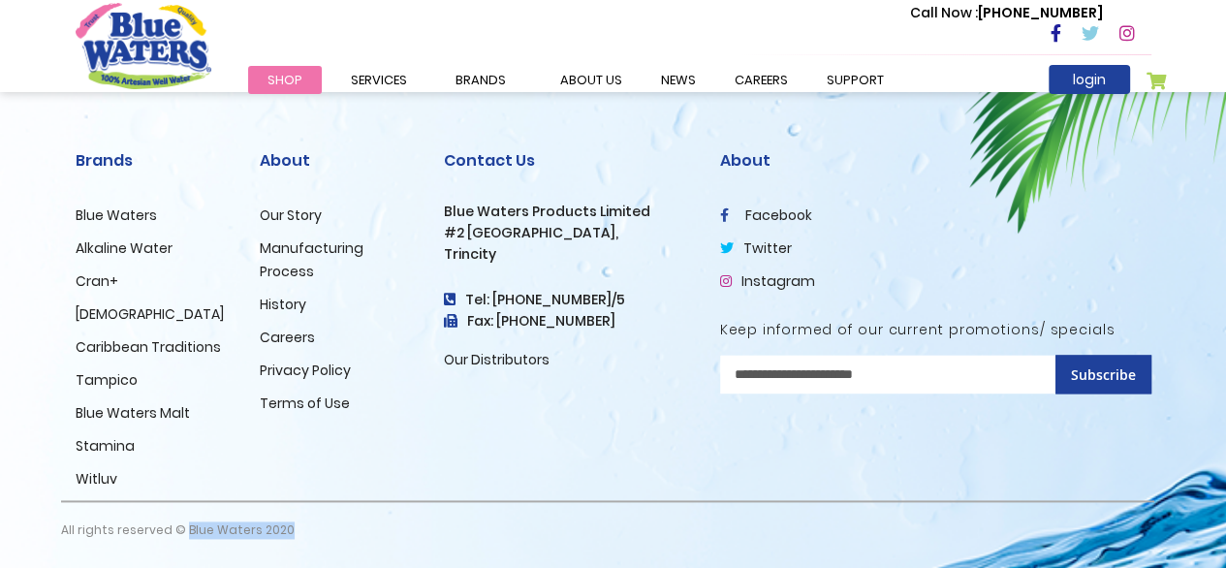
click at [302, 537] on div "Brands Blue Waters Alkaline Water Cran+ Juse Caribbean Traditions Tampico Blue …" at bounding box center [613, 342] width 1105 height 451
copy p "Blue Waters 2020"
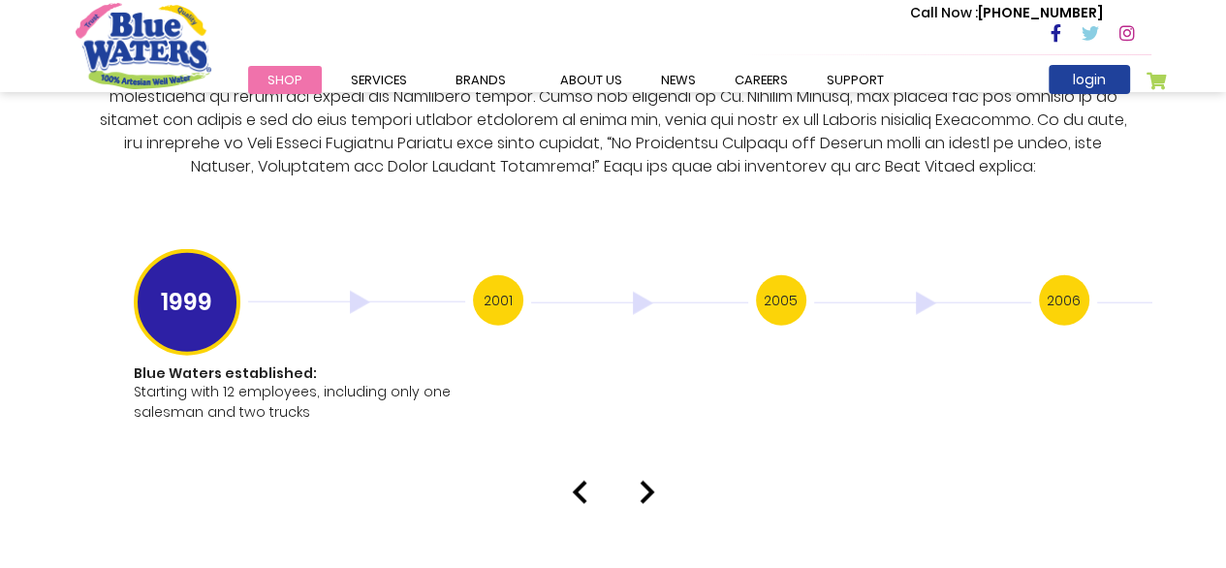
scroll to position [3779, 0]
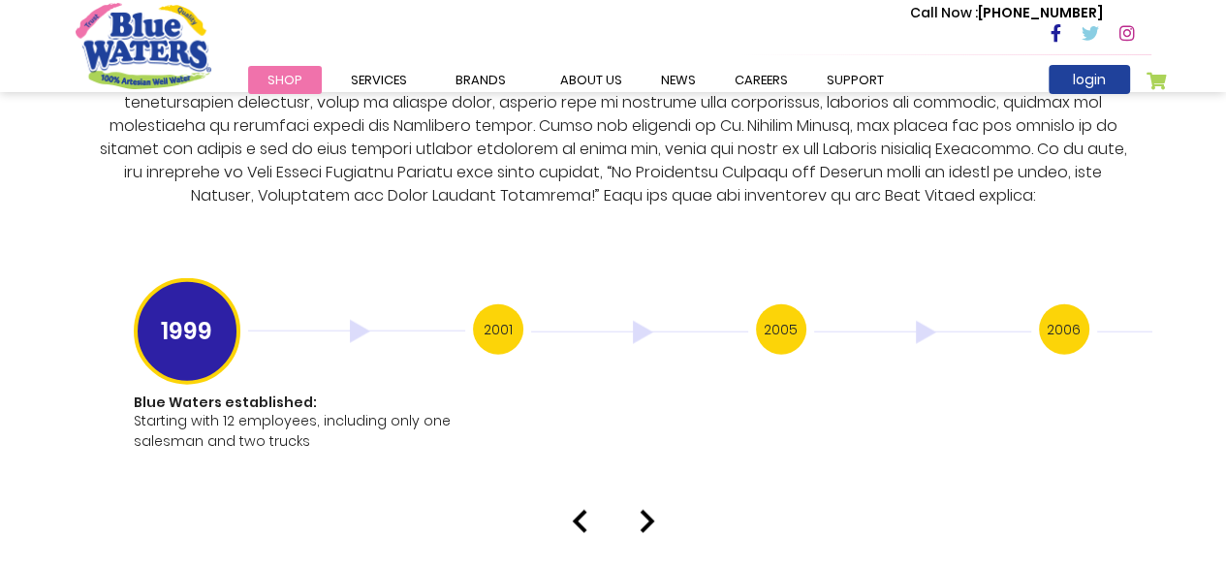
click at [503, 314] on h3 "2001" at bounding box center [498, 329] width 50 height 50
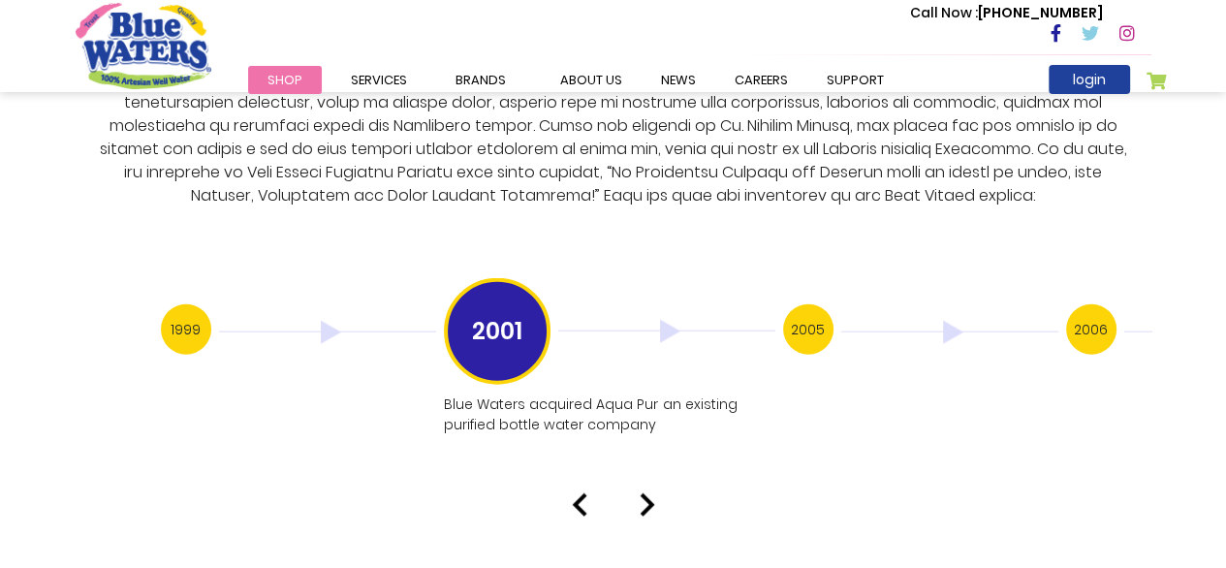
click at [832, 310] on h3 "2005" at bounding box center [808, 329] width 50 height 50
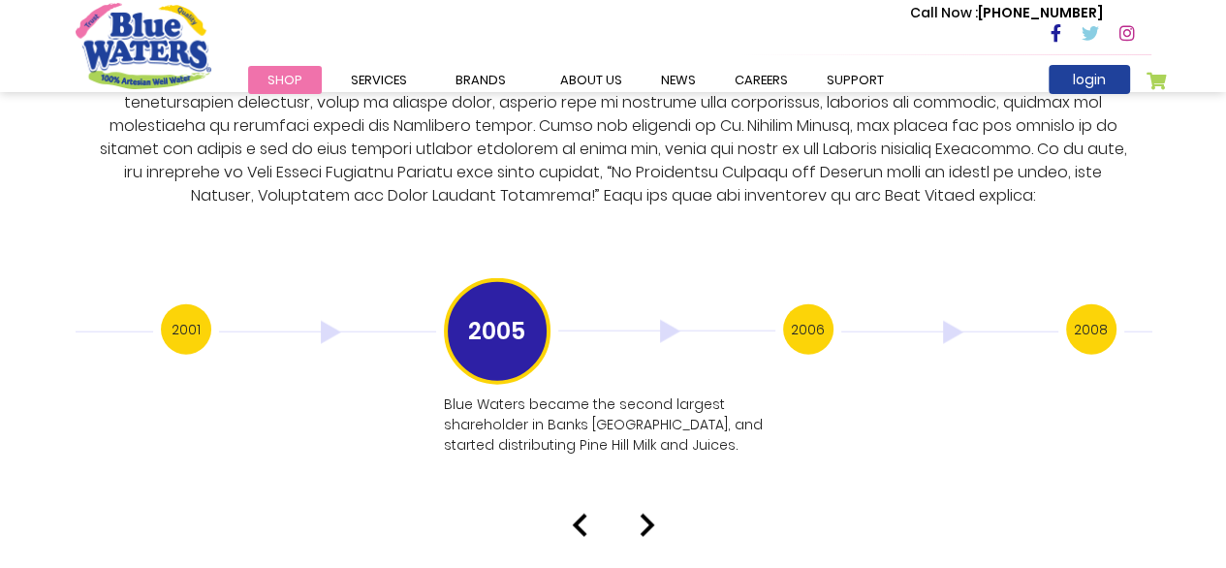
click at [826, 311] on h3 "2006" at bounding box center [808, 329] width 50 height 50
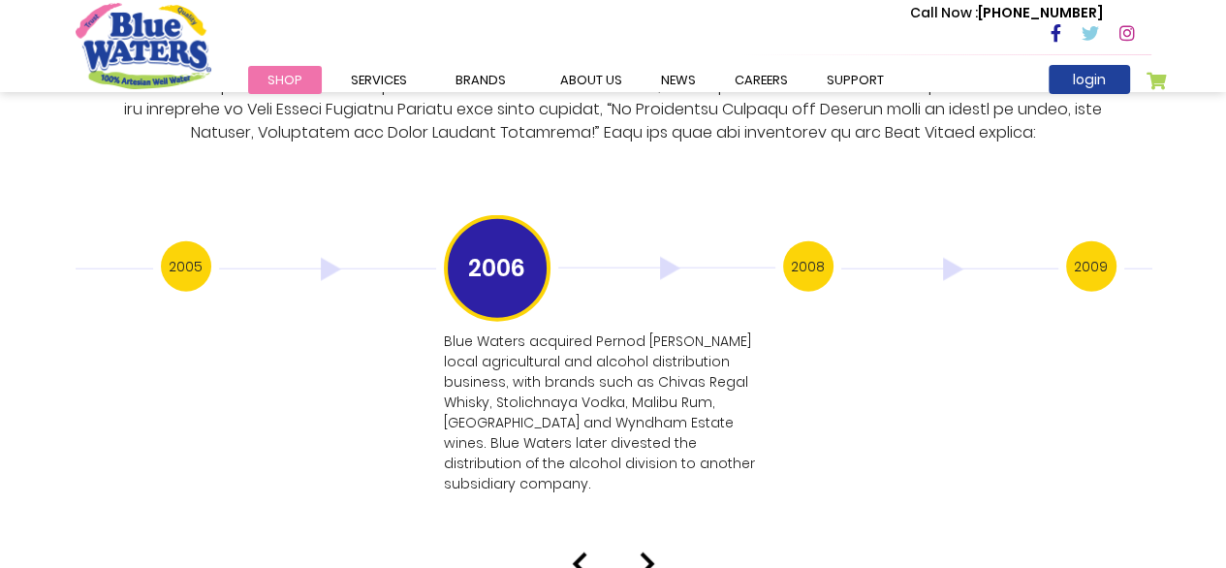
scroll to position [3876, 0]
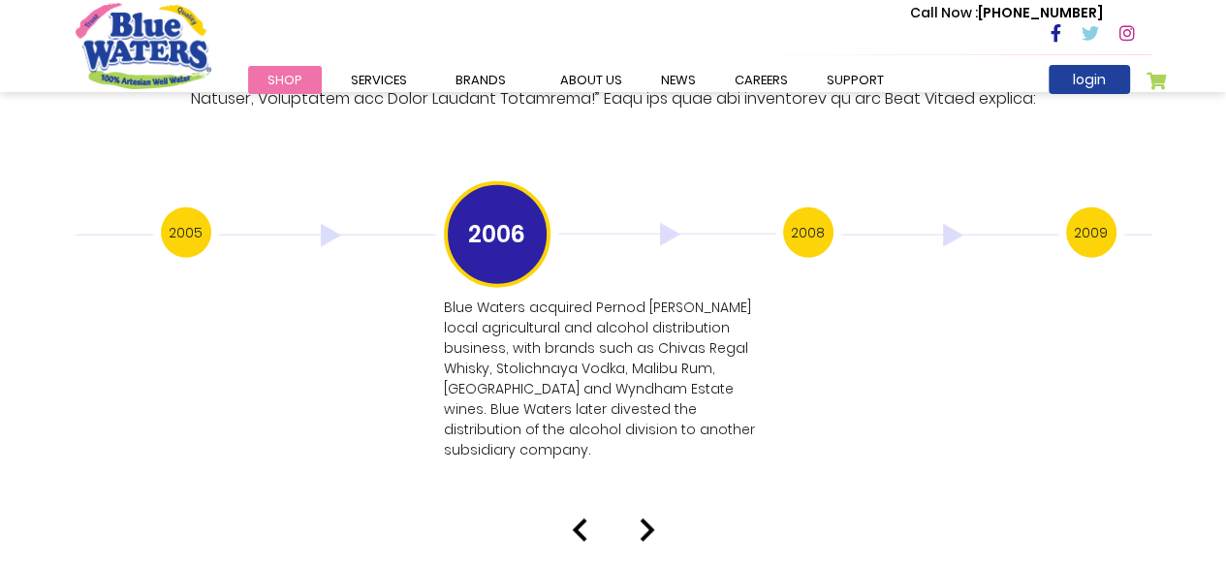
click at [788, 218] on h3 "2008" at bounding box center [808, 232] width 50 height 50
